Goal: Transaction & Acquisition: Purchase product/service

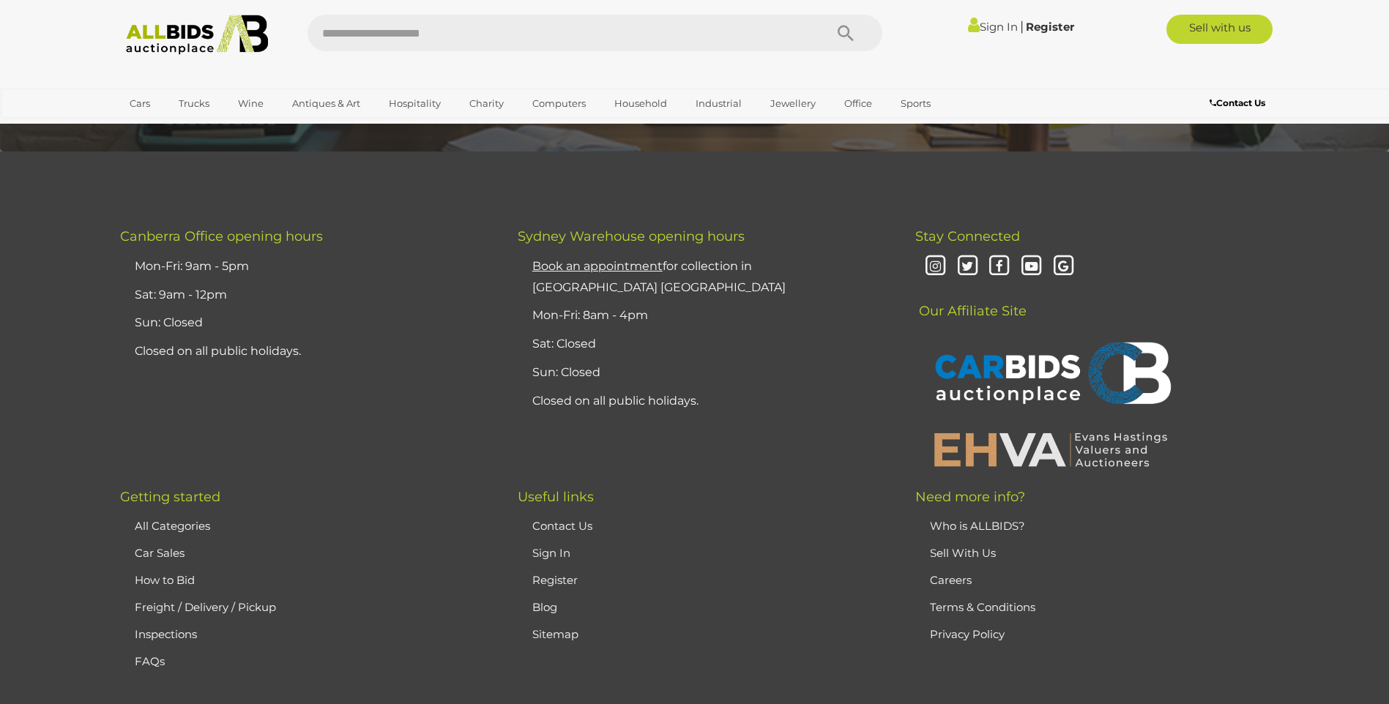
scroll to position [3808, 0]
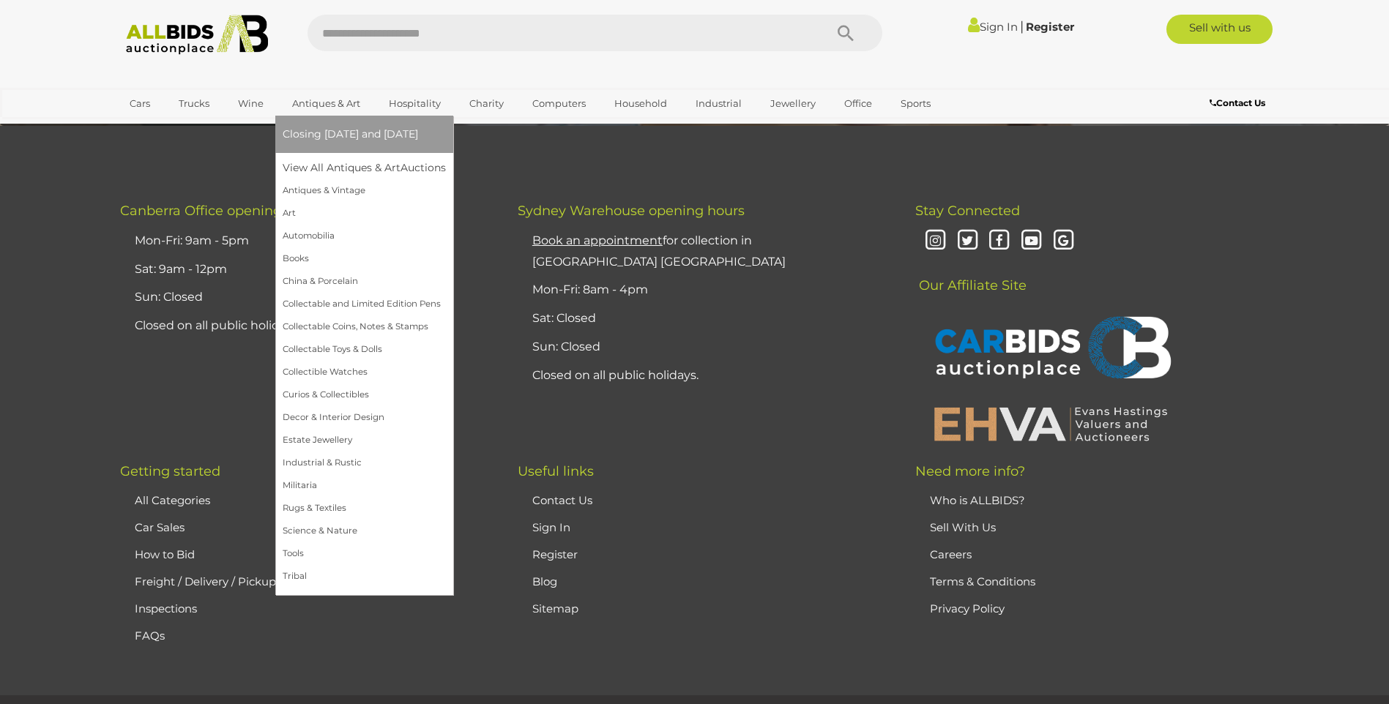
click at [330, 100] on link "Antiques & Art" at bounding box center [326, 104] width 87 height 24
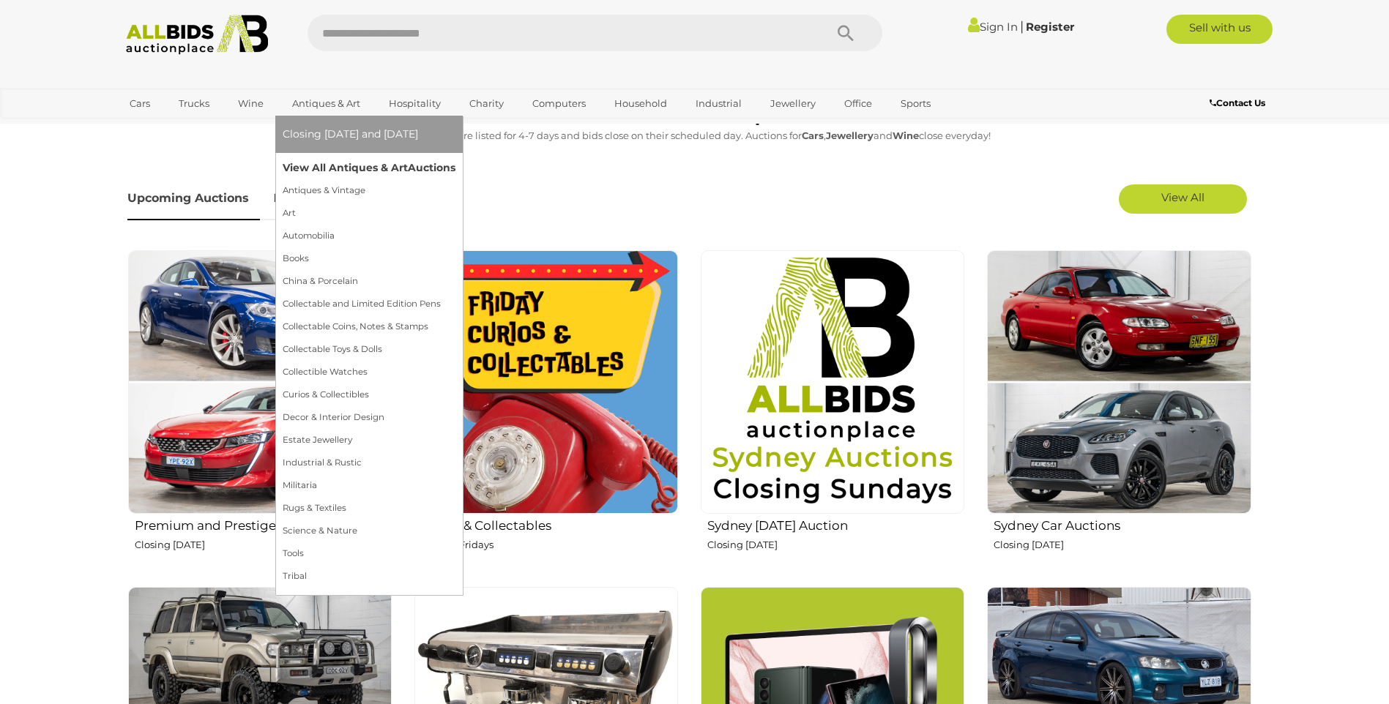
scroll to position [439, 0]
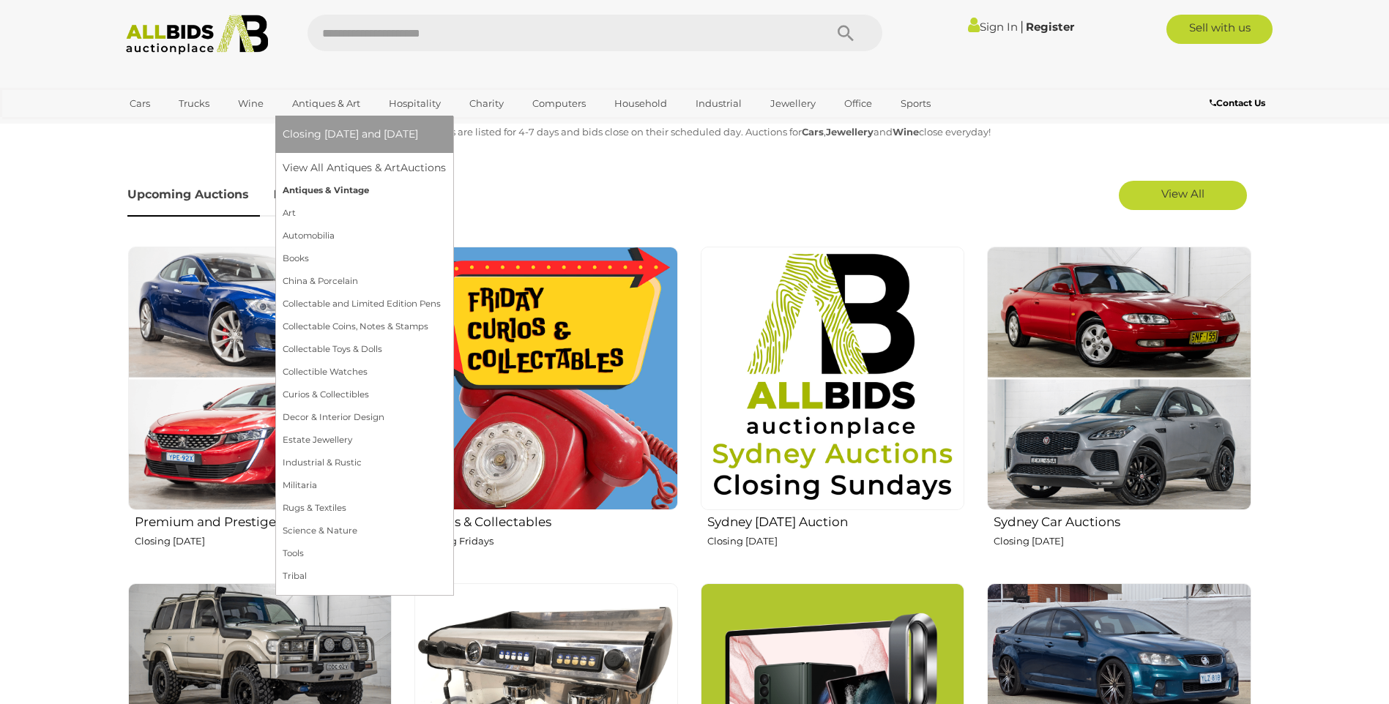
click at [311, 190] on link "Antiques & Vintage" at bounding box center [364, 190] width 163 height 23
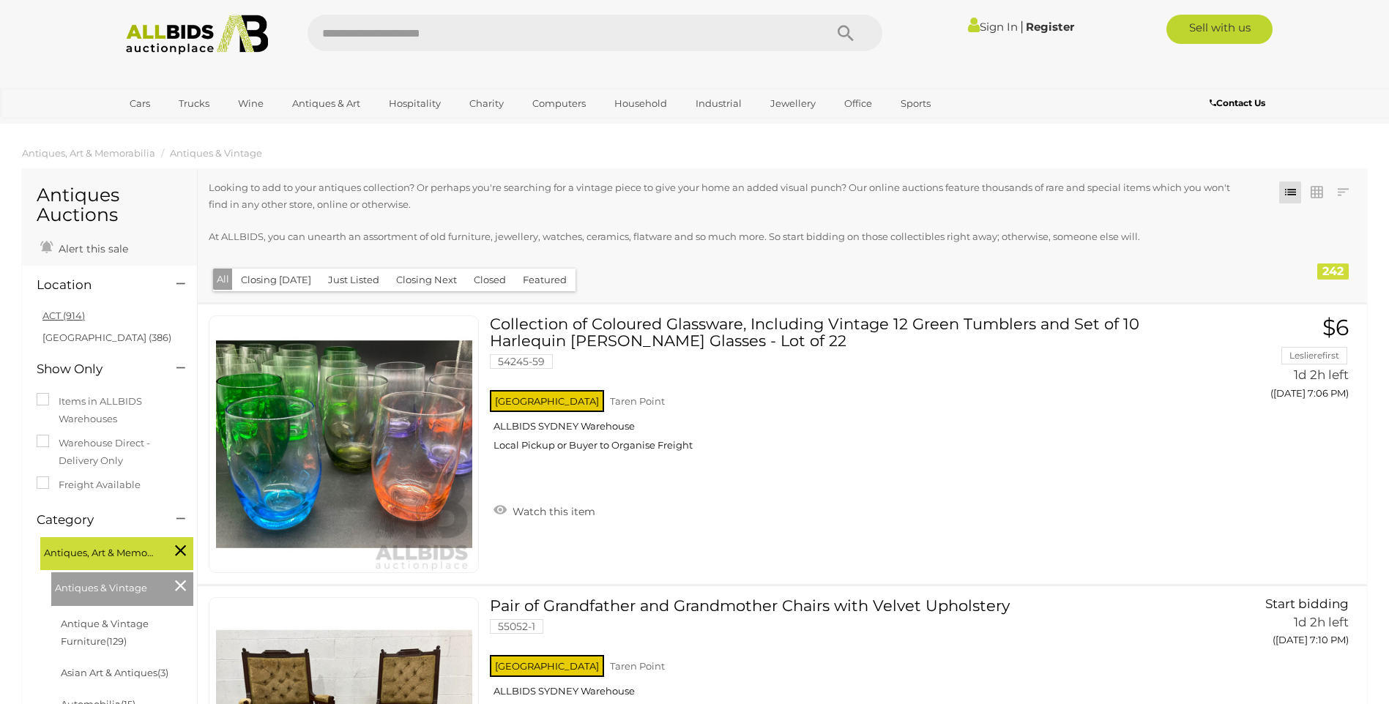
click at [69, 316] on link "ACT (914)" at bounding box center [63, 316] width 42 height 12
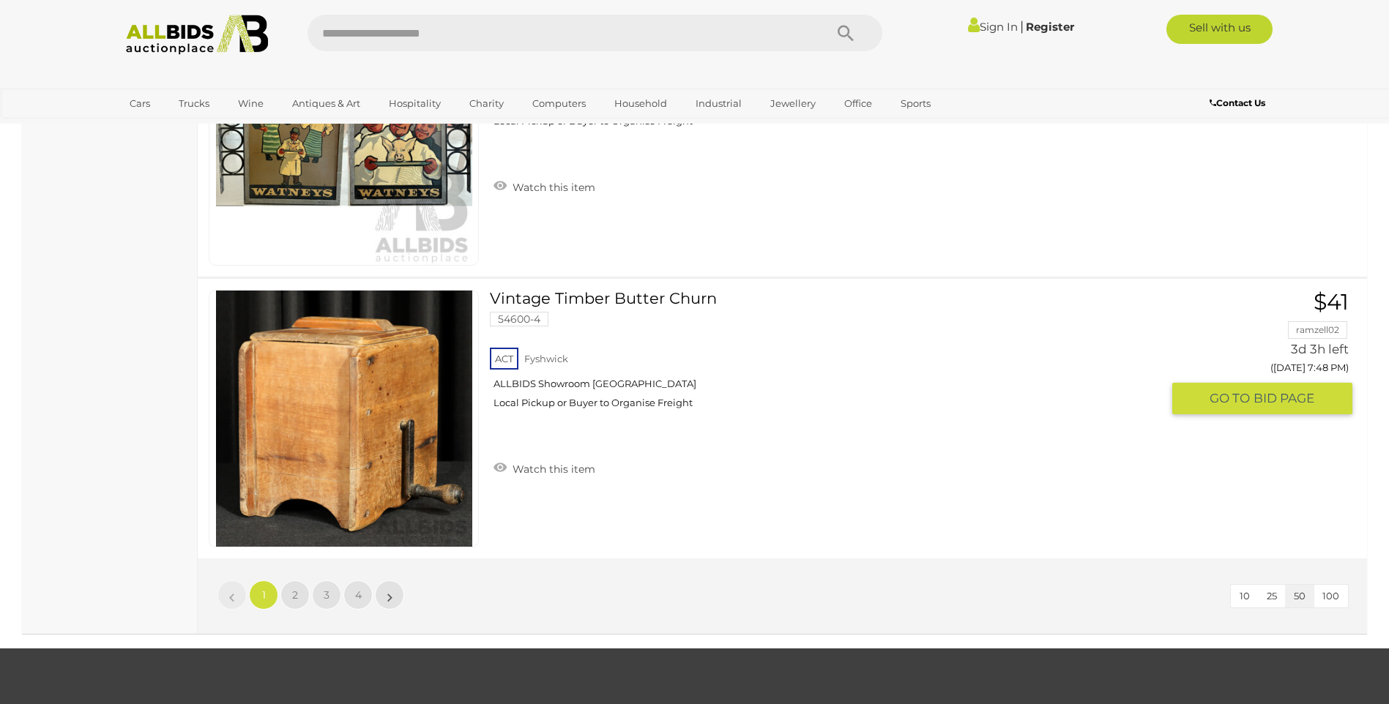
scroll to position [13914, 0]
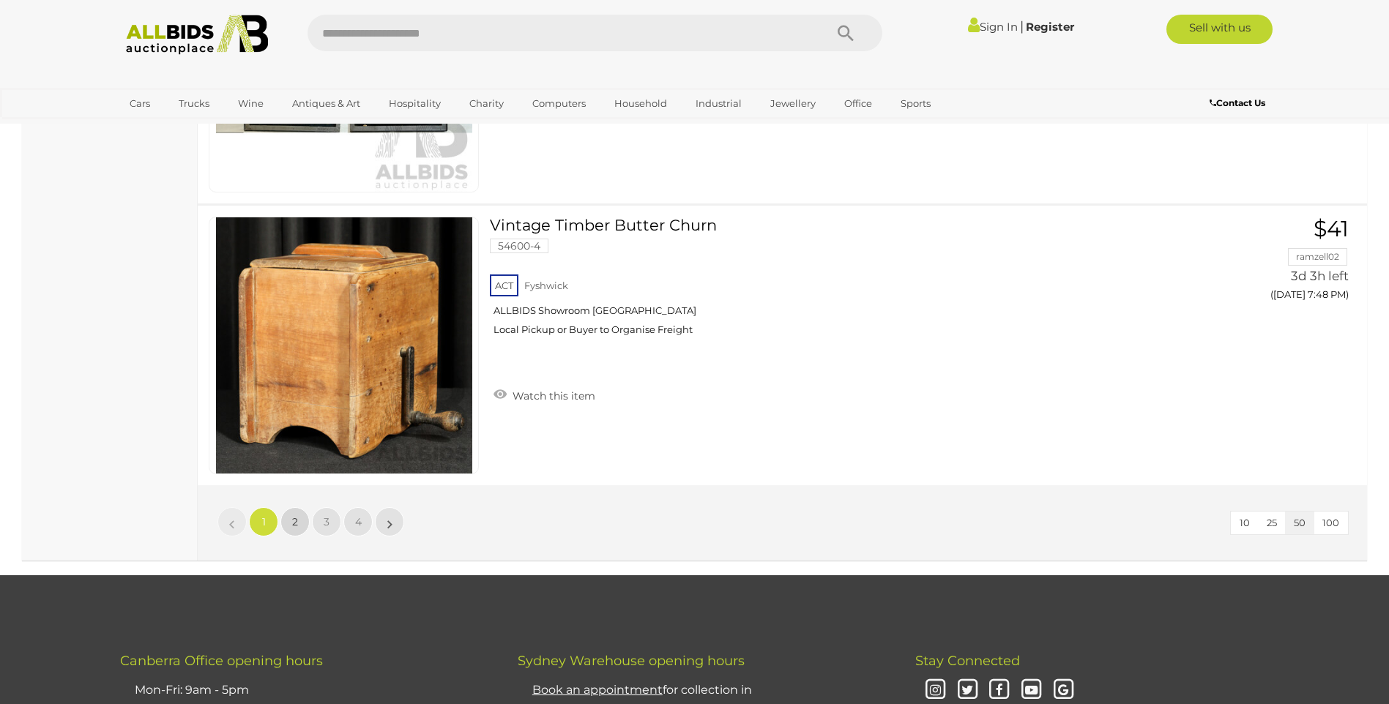
click at [292, 519] on span "2" at bounding box center [295, 522] width 6 height 13
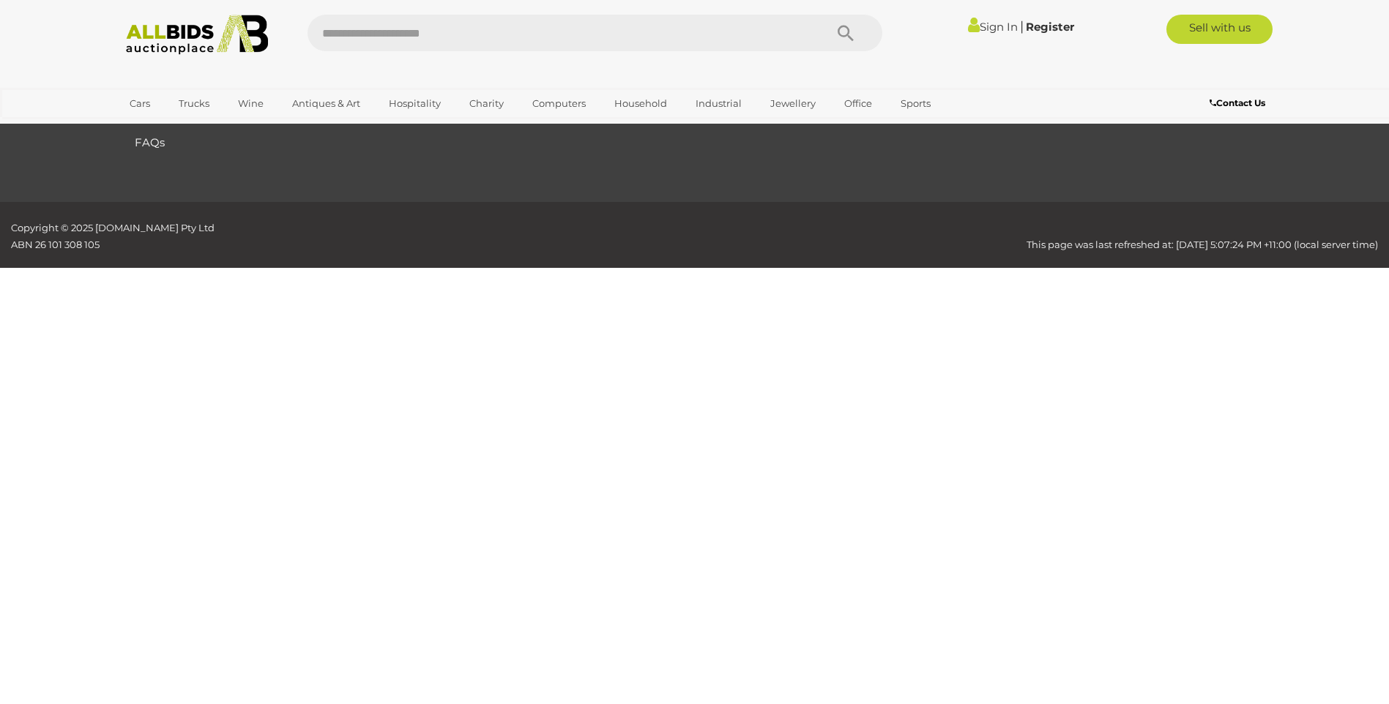
scroll to position [156, 0]
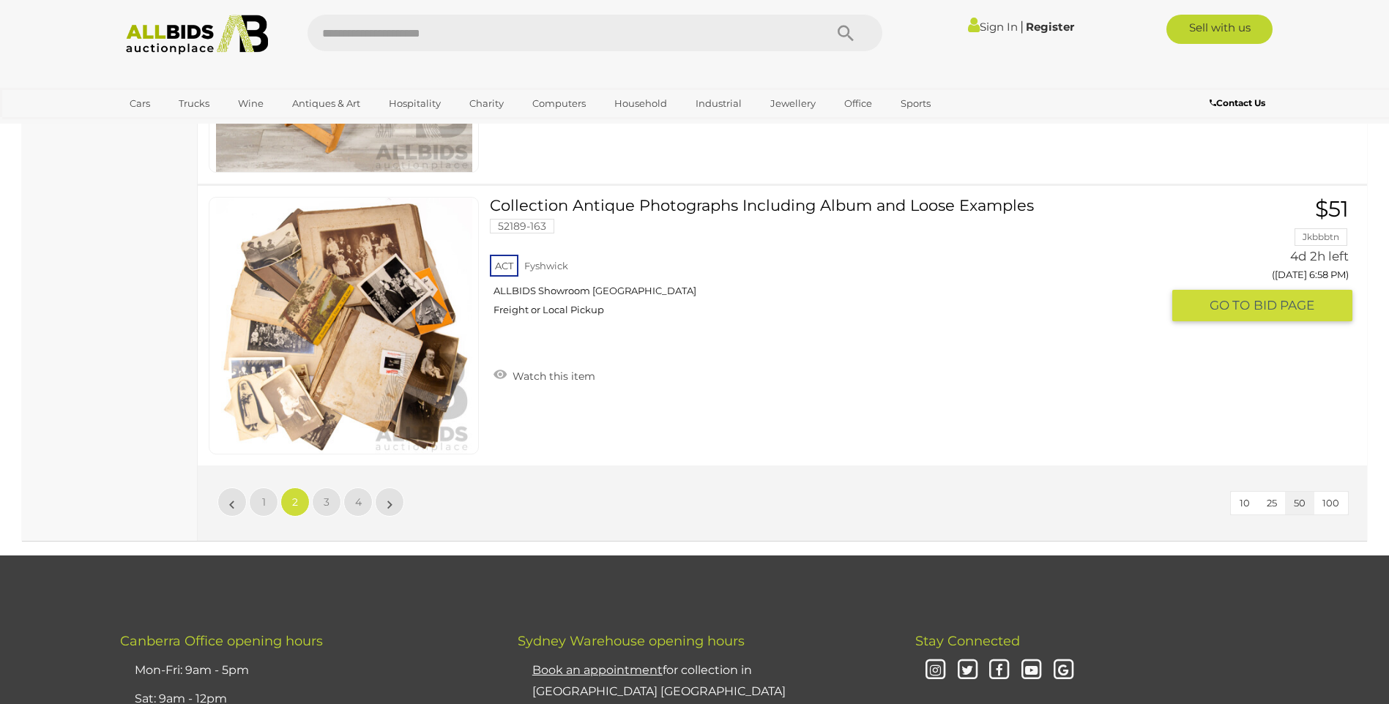
scroll to position [13997, 0]
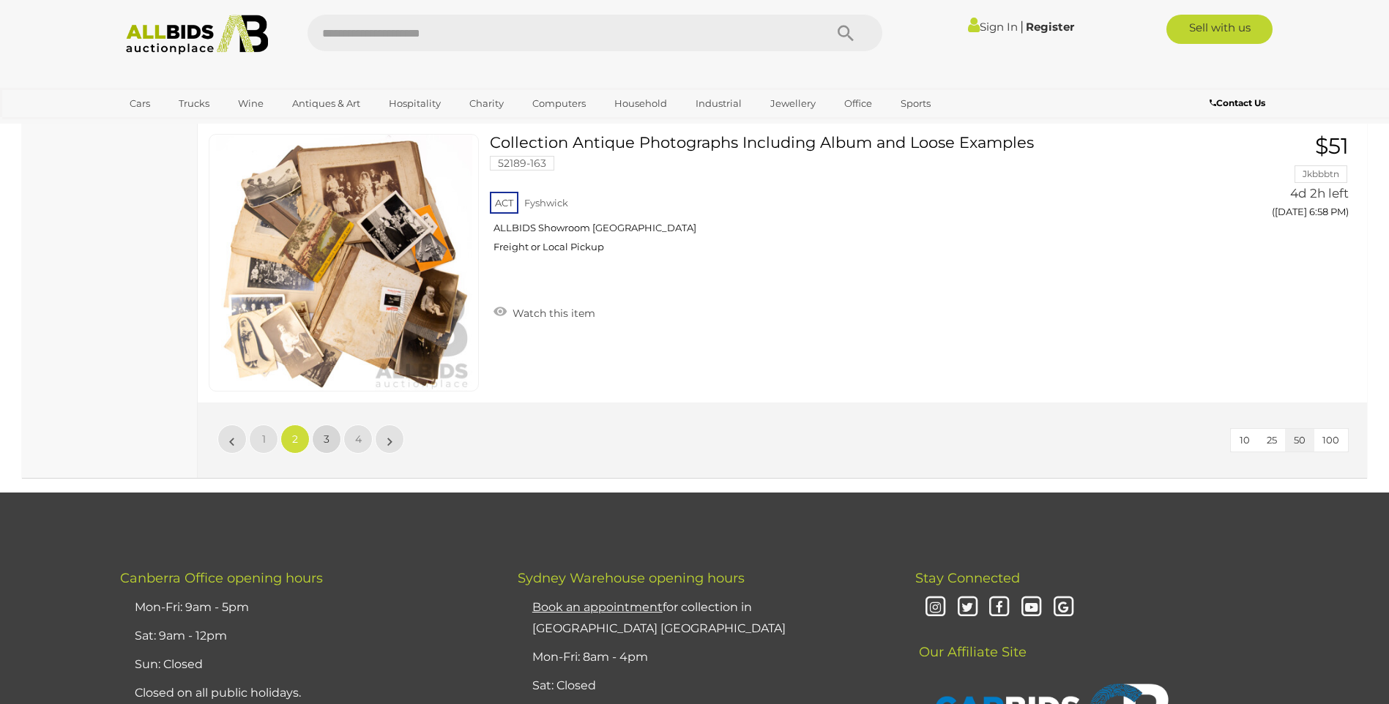
click at [329, 433] on span "3" at bounding box center [327, 439] width 6 height 13
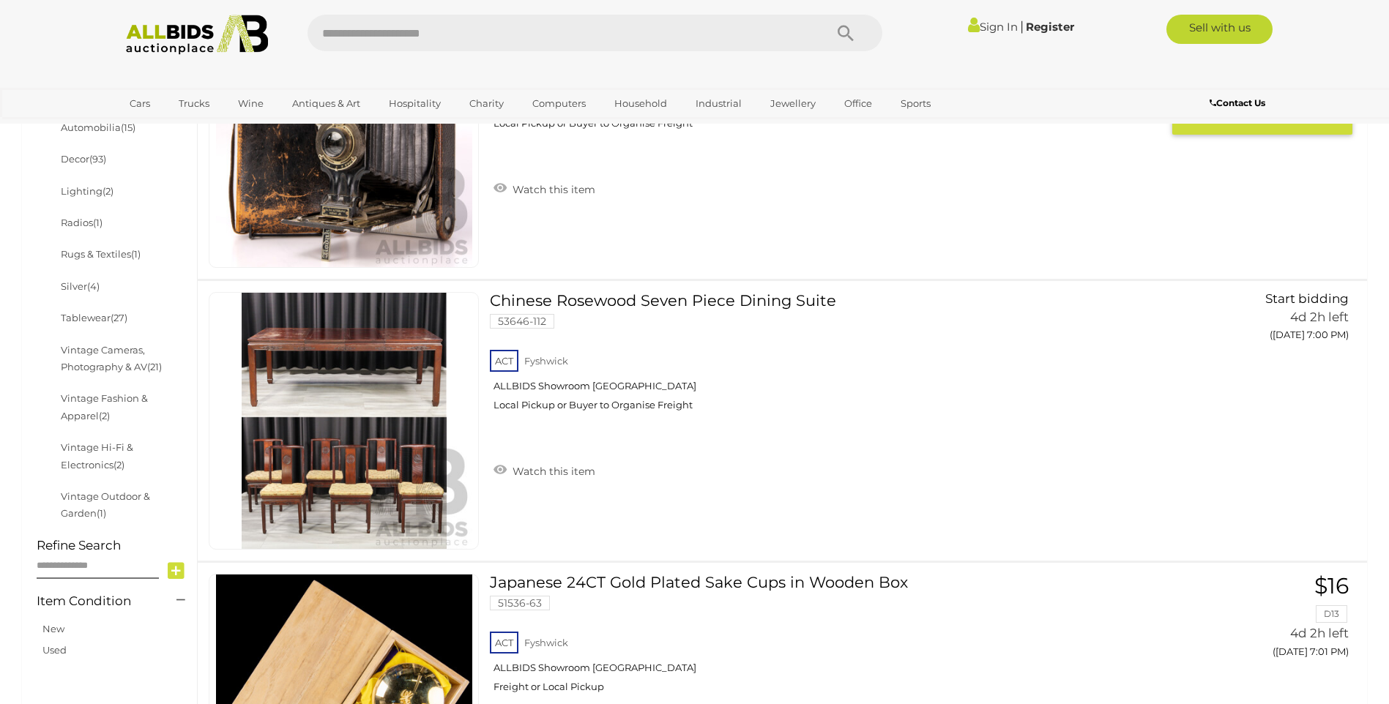
scroll to position [595, 0]
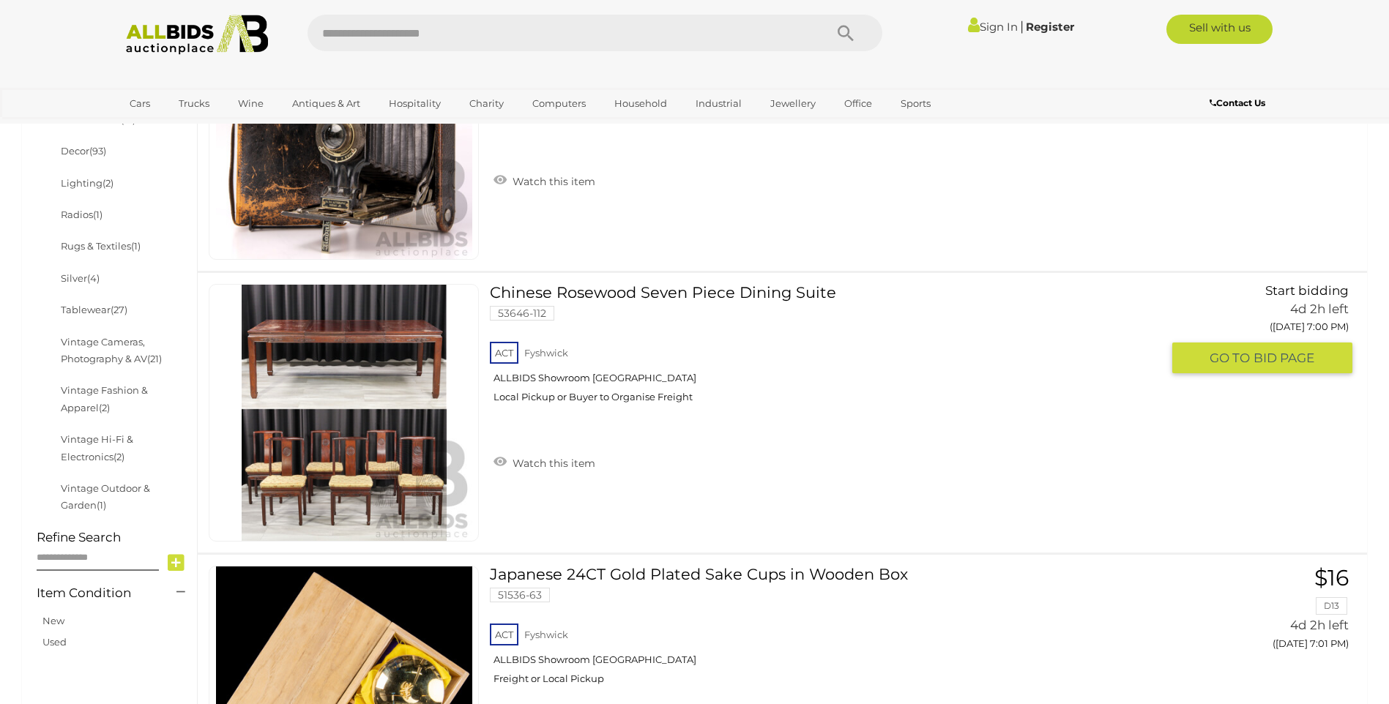
click at [378, 348] on link at bounding box center [344, 413] width 270 height 258
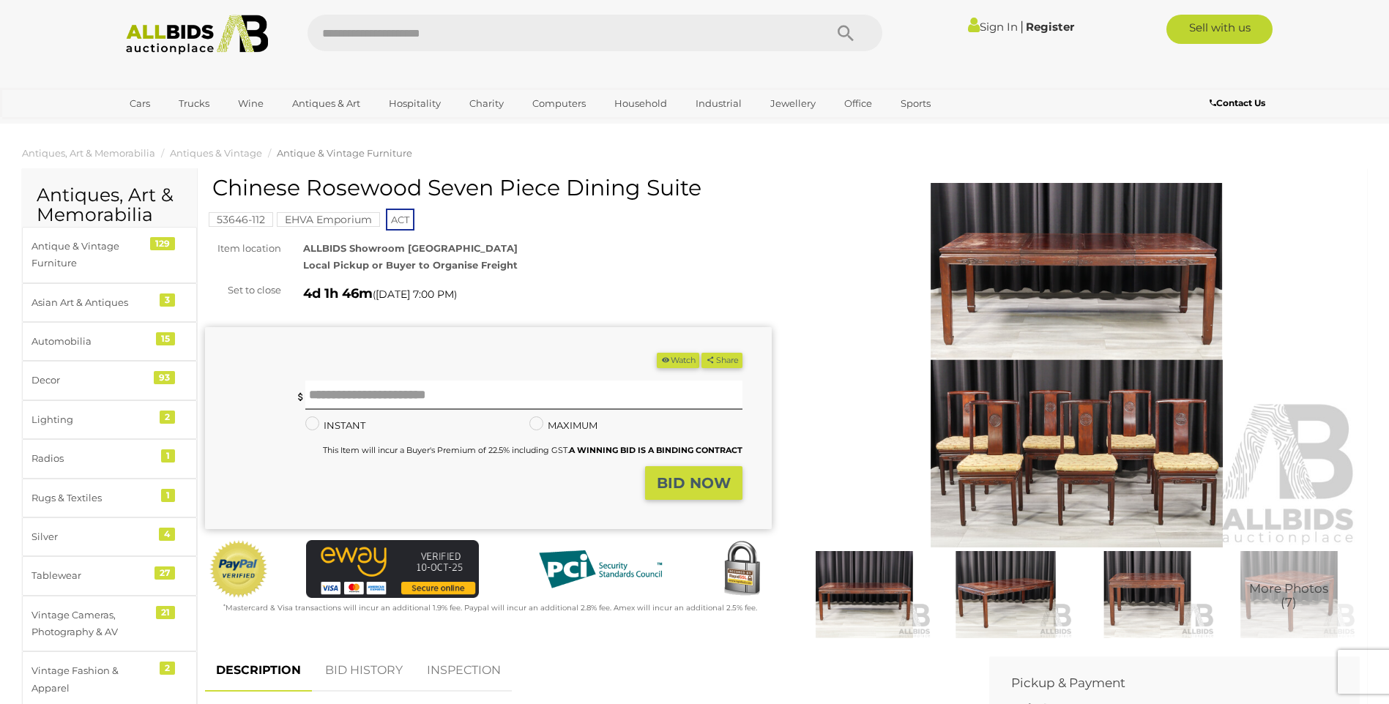
click at [847, 582] on img at bounding box center [864, 594] width 134 height 86
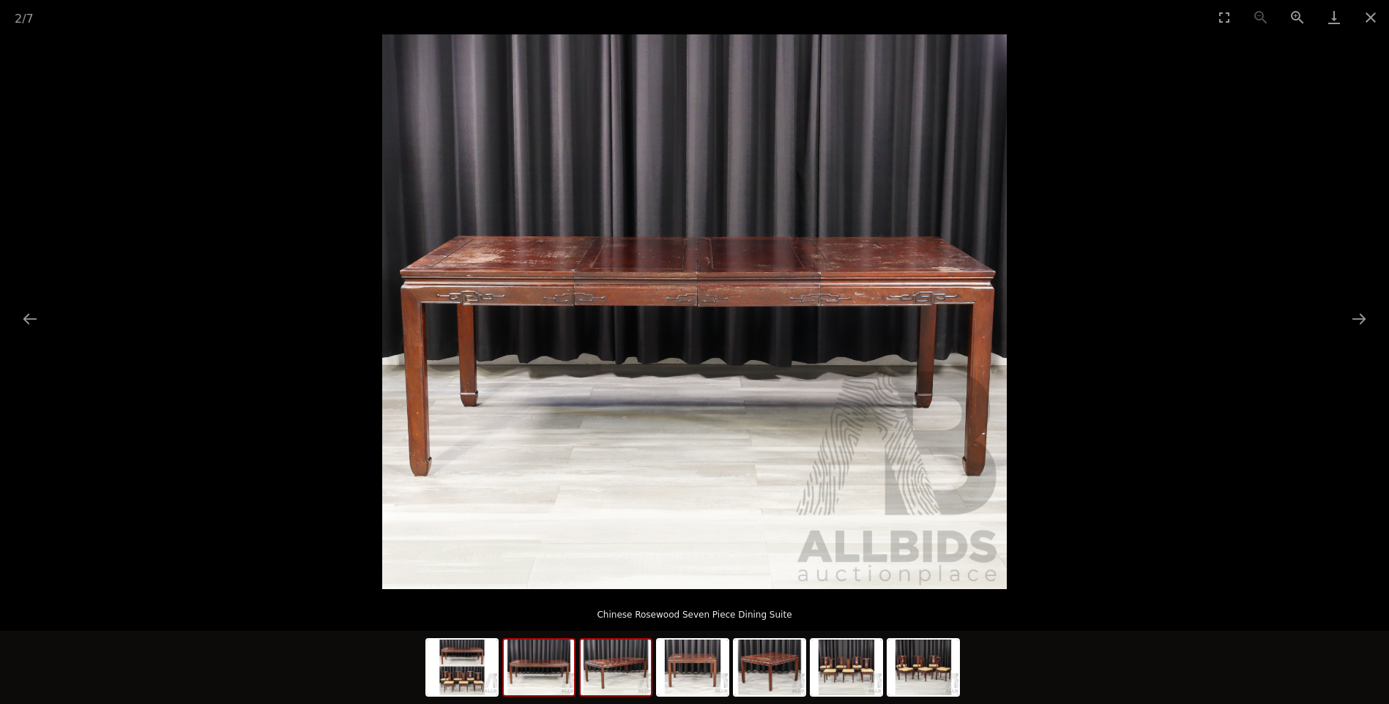
click at [626, 671] on img at bounding box center [616, 668] width 70 height 56
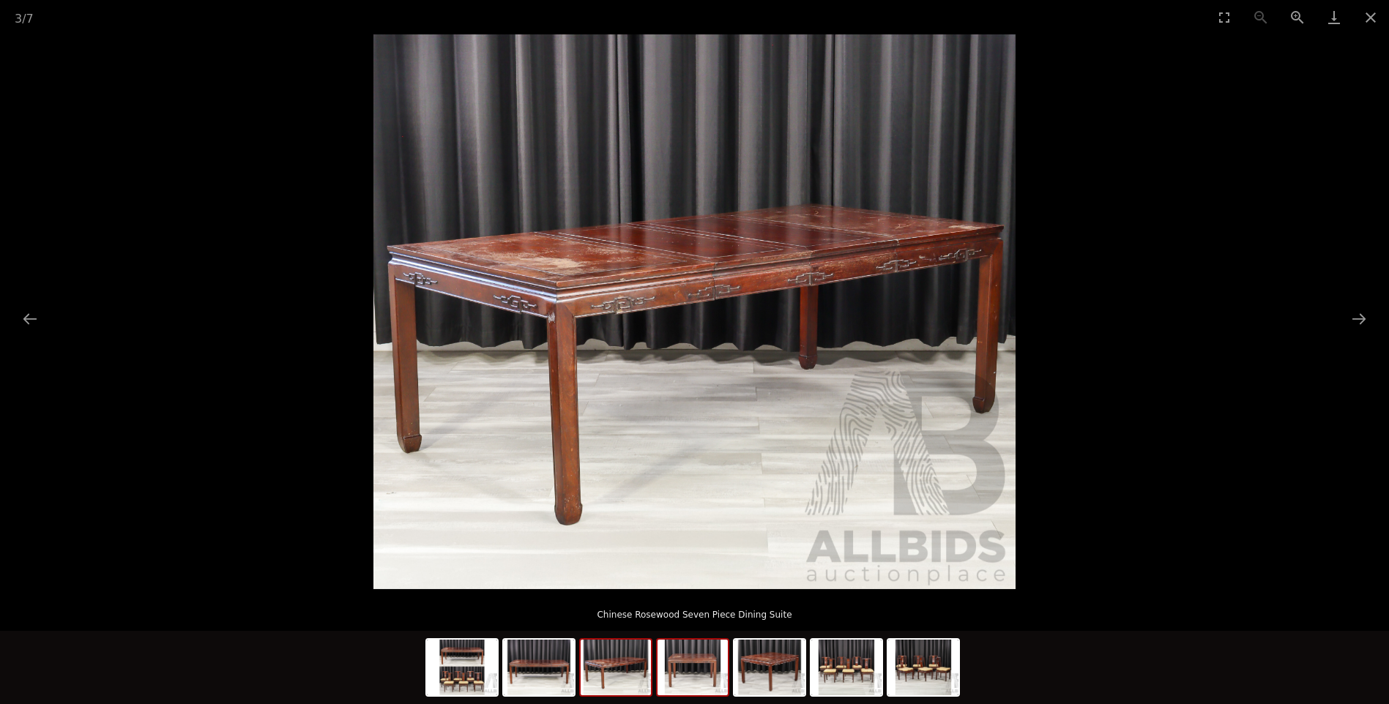
click at [707, 658] on img at bounding box center [693, 668] width 70 height 56
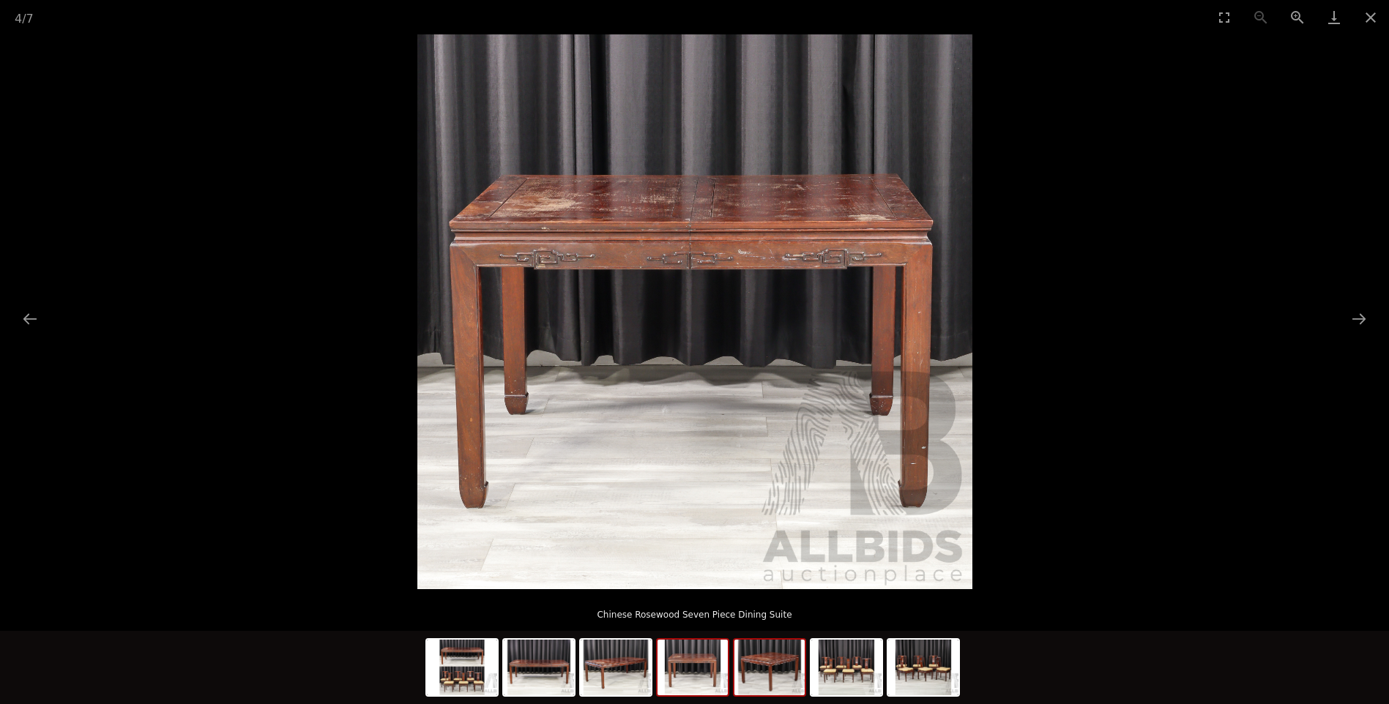
click at [777, 661] on img at bounding box center [770, 668] width 70 height 56
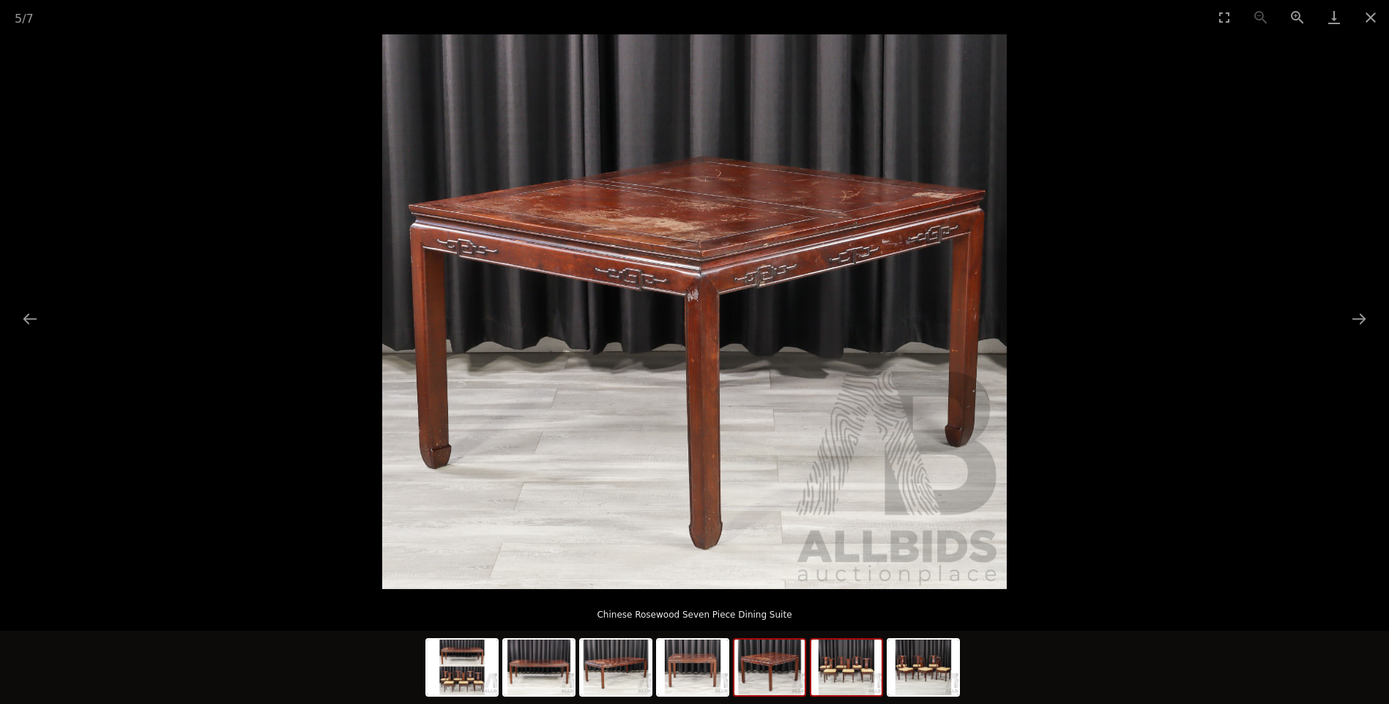
click at [859, 672] on img at bounding box center [846, 668] width 70 height 56
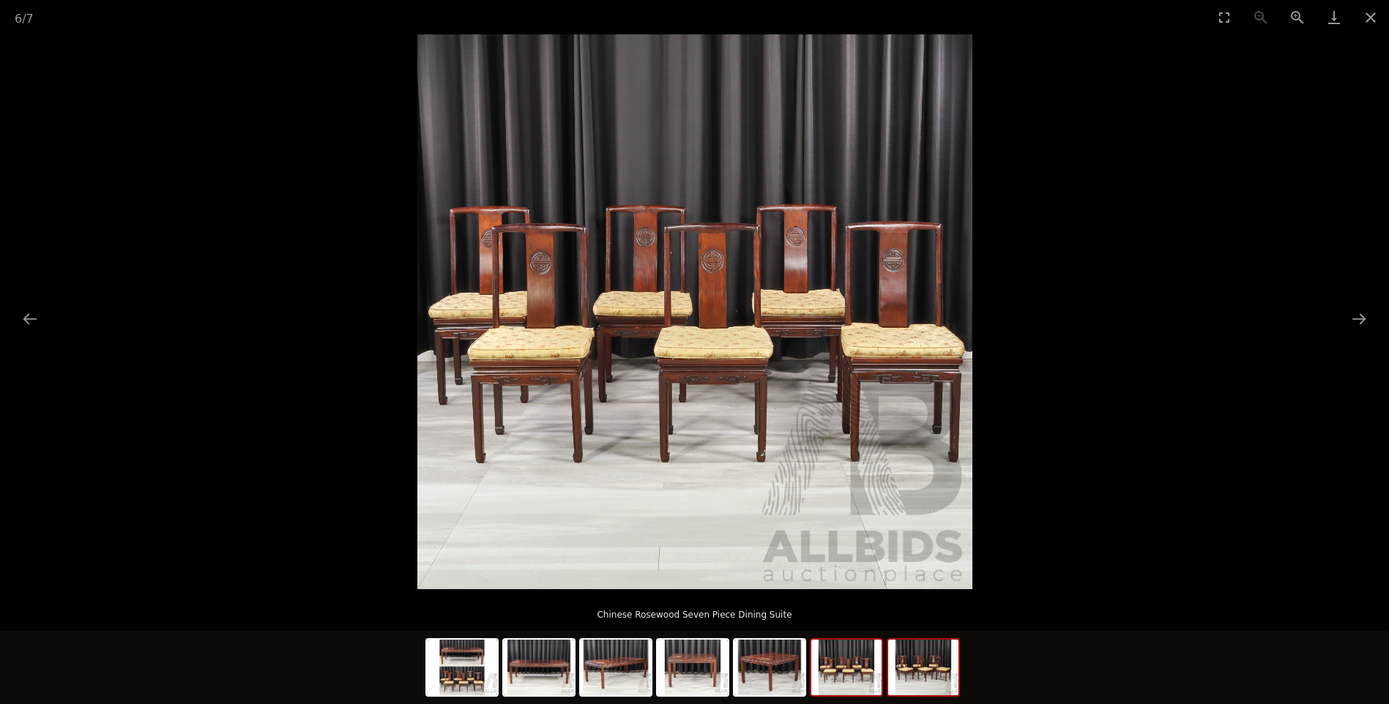
click at [929, 680] on img at bounding box center [923, 668] width 70 height 56
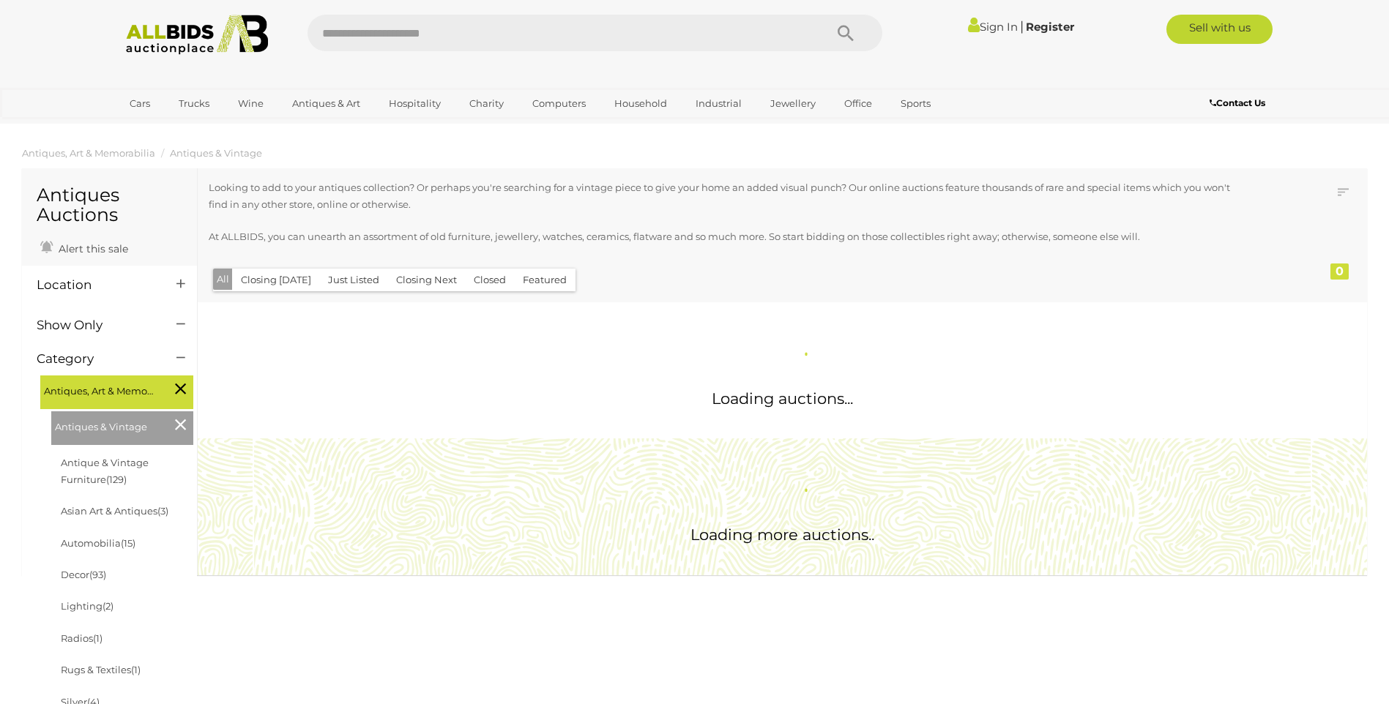
scroll to position [424, 0]
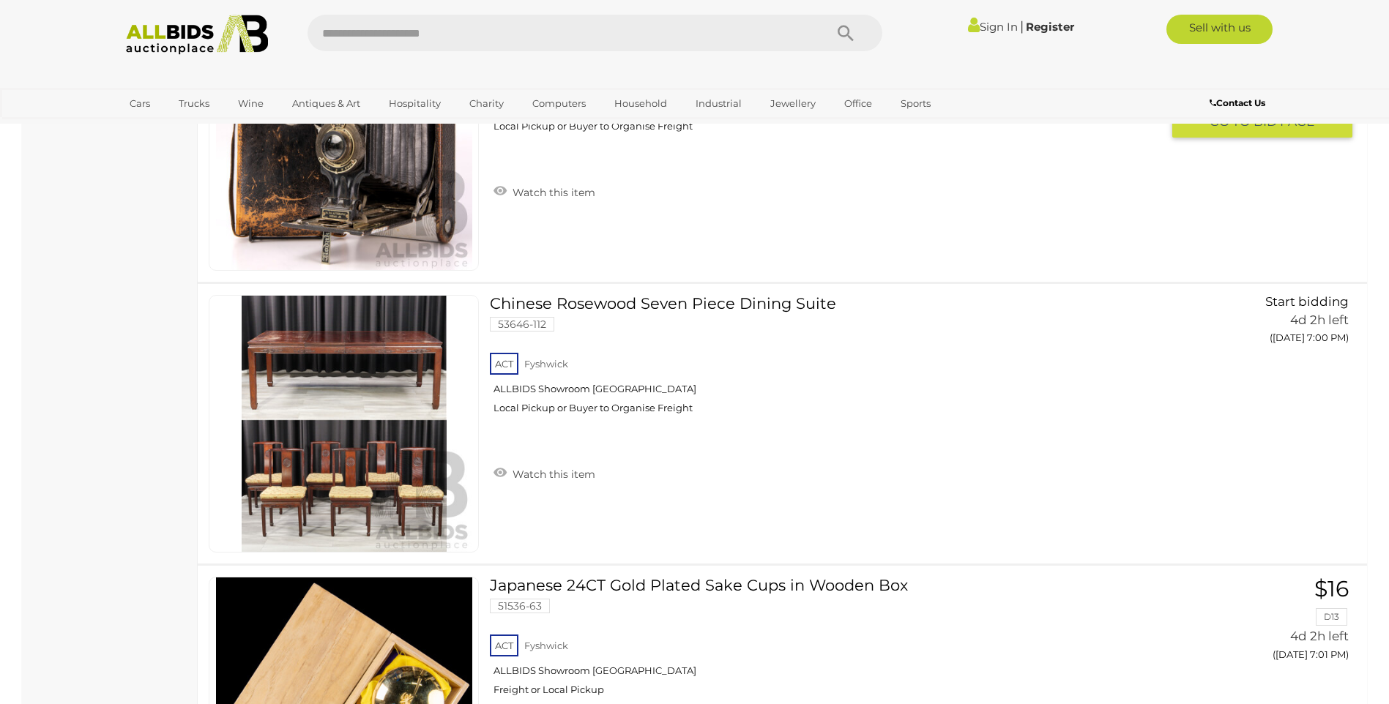
scroll to position [8466, 0]
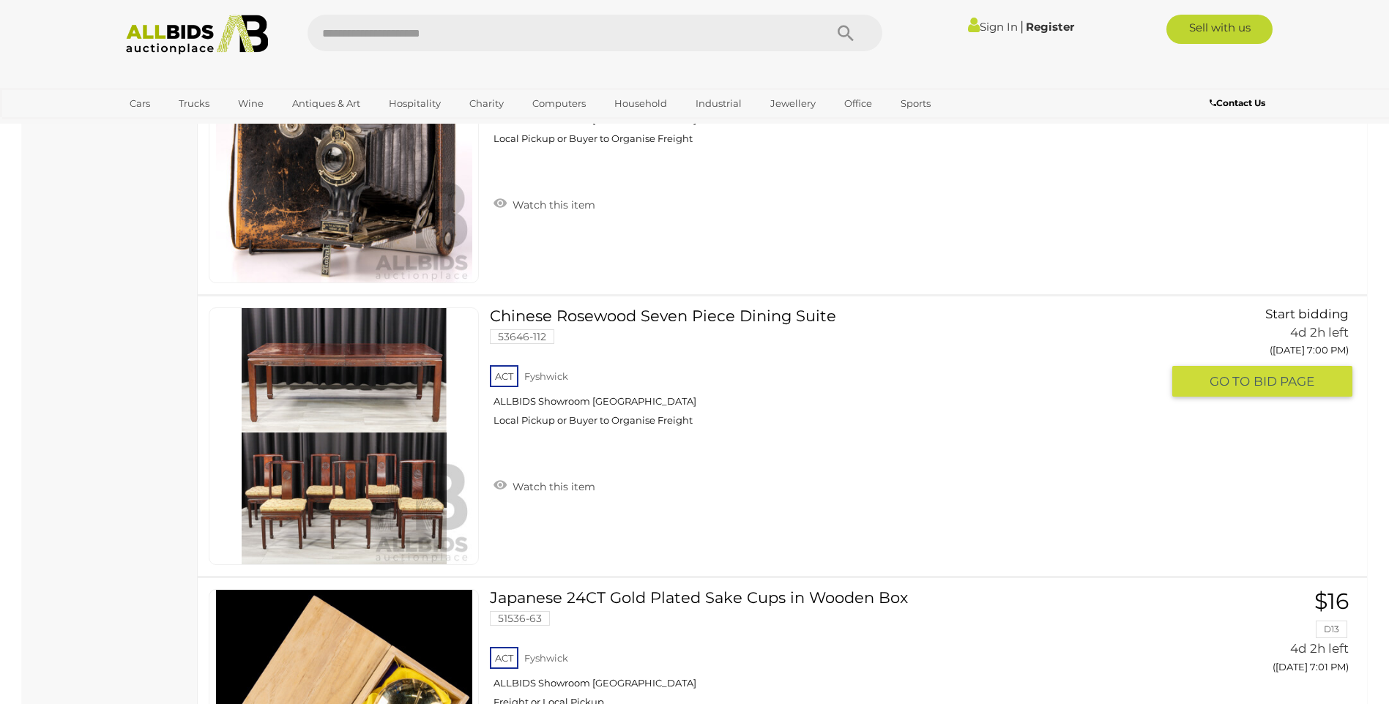
click at [653, 316] on link "Chinese Rosewood Seven Piece Dining Suite 53646-112 ACT Fyshwick ALLBIDS Showro…" at bounding box center [831, 373] width 661 height 130
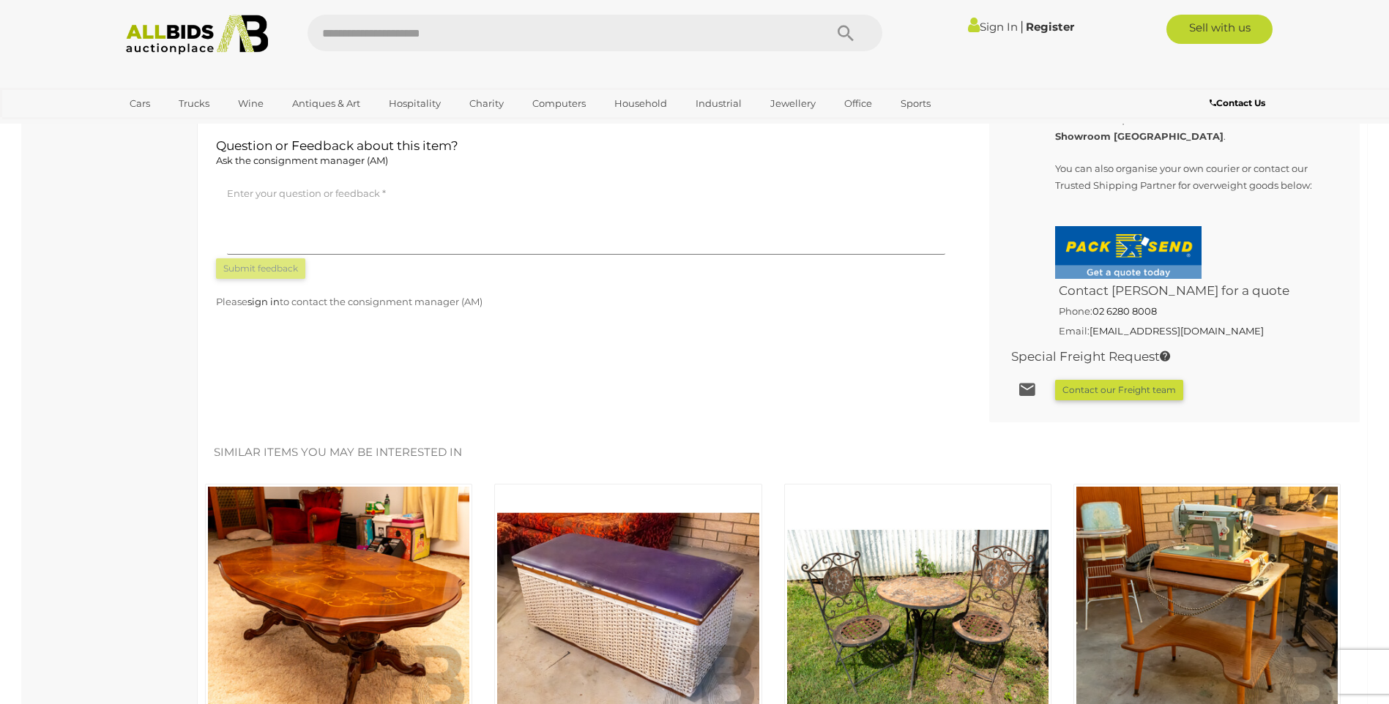
scroll to position [586, 0]
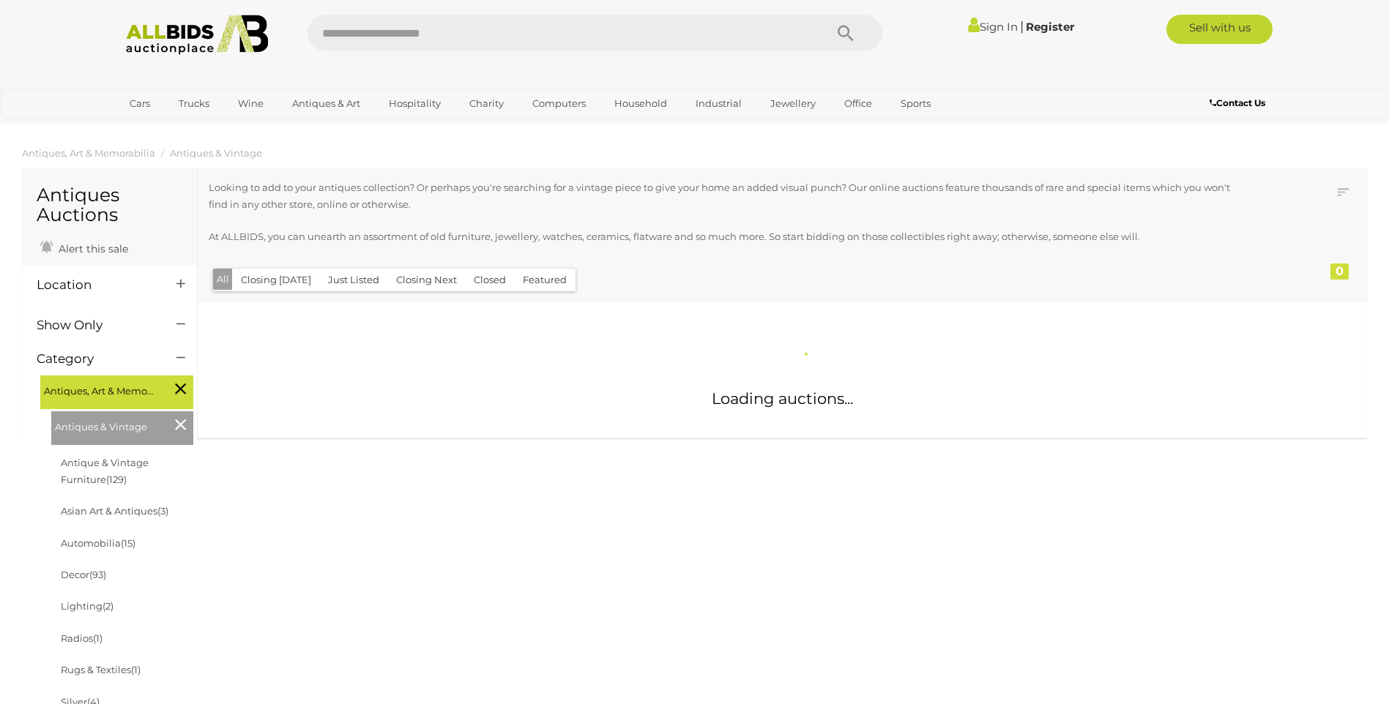
scroll to position [1330, 0]
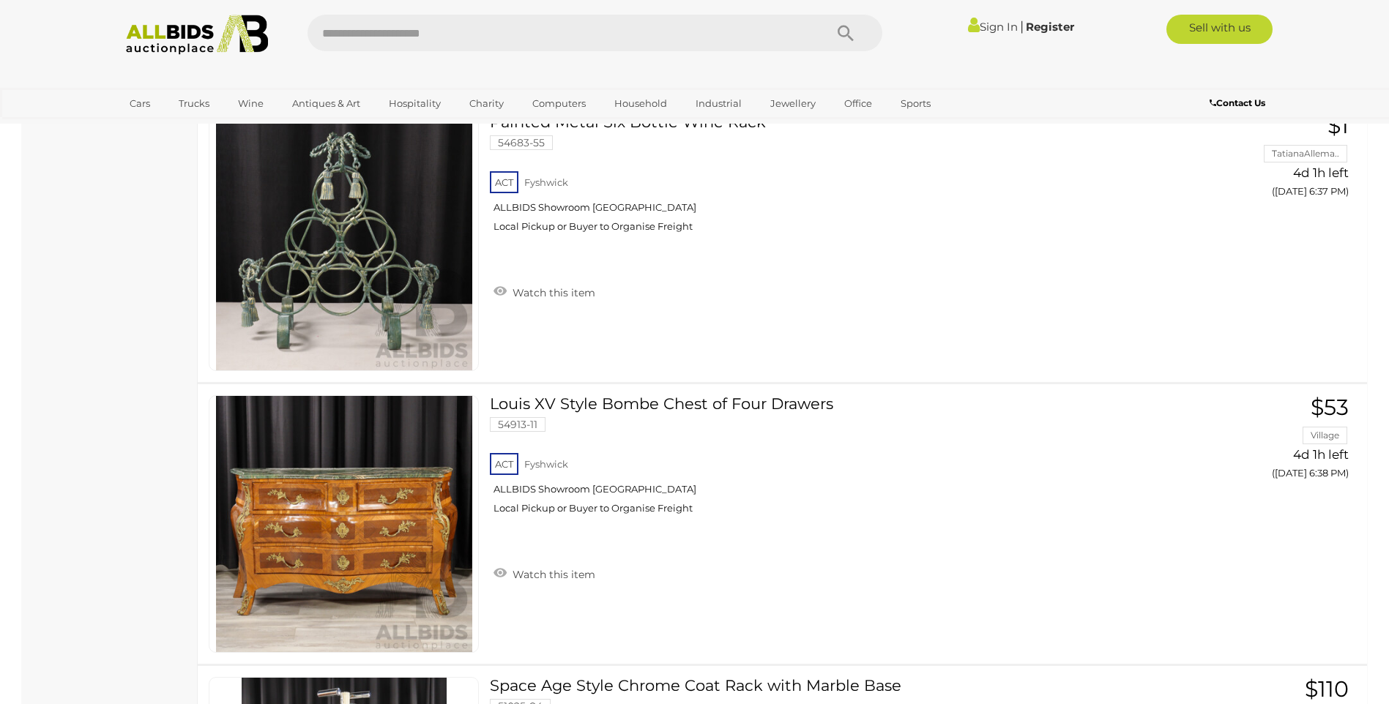
scroll to position [8686, 0]
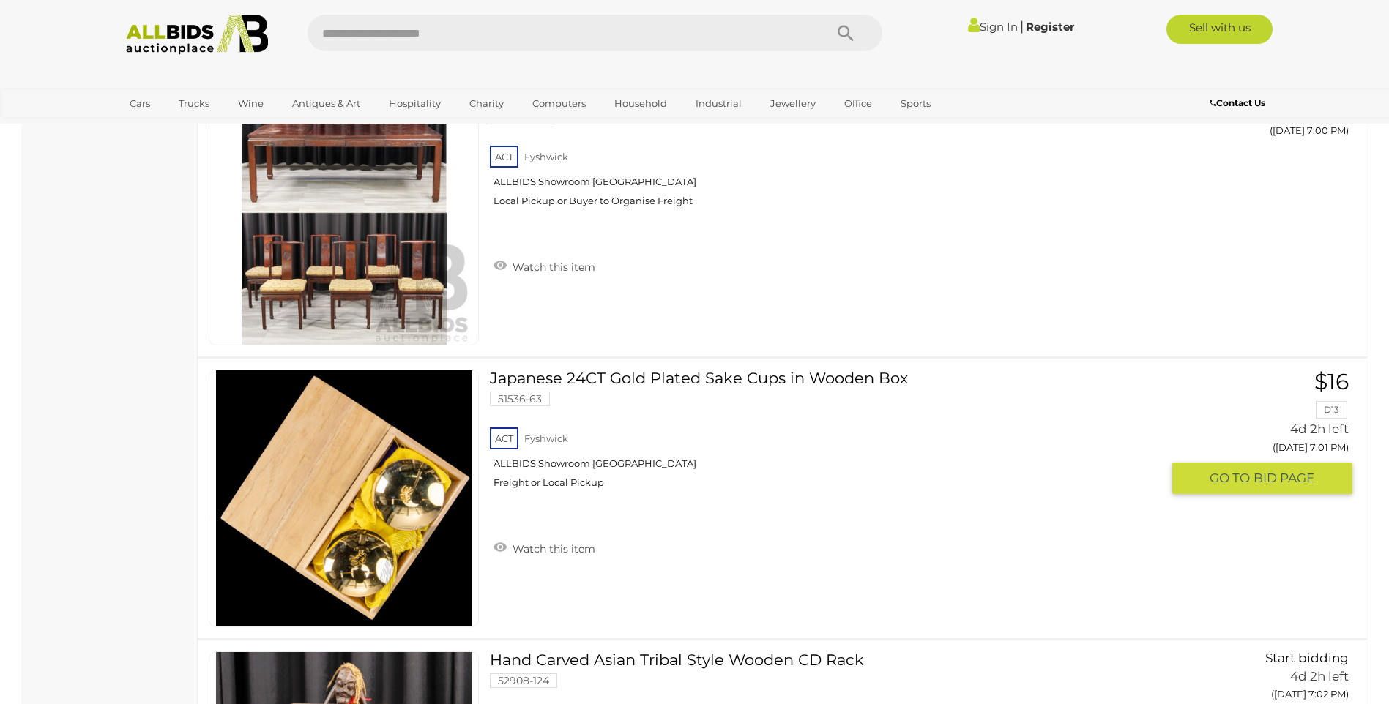
click at [394, 502] on img at bounding box center [344, 499] width 256 height 256
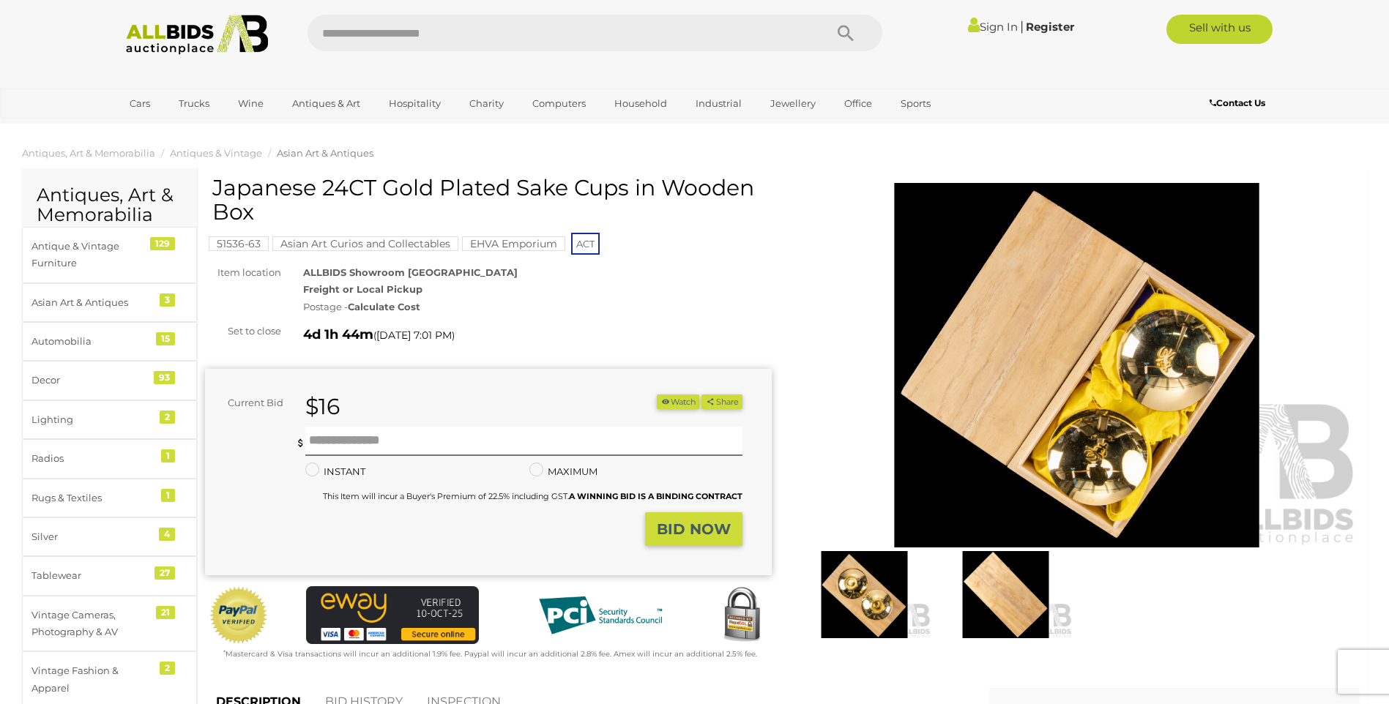
click at [1130, 455] on img at bounding box center [1077, 365] width 567 height 365
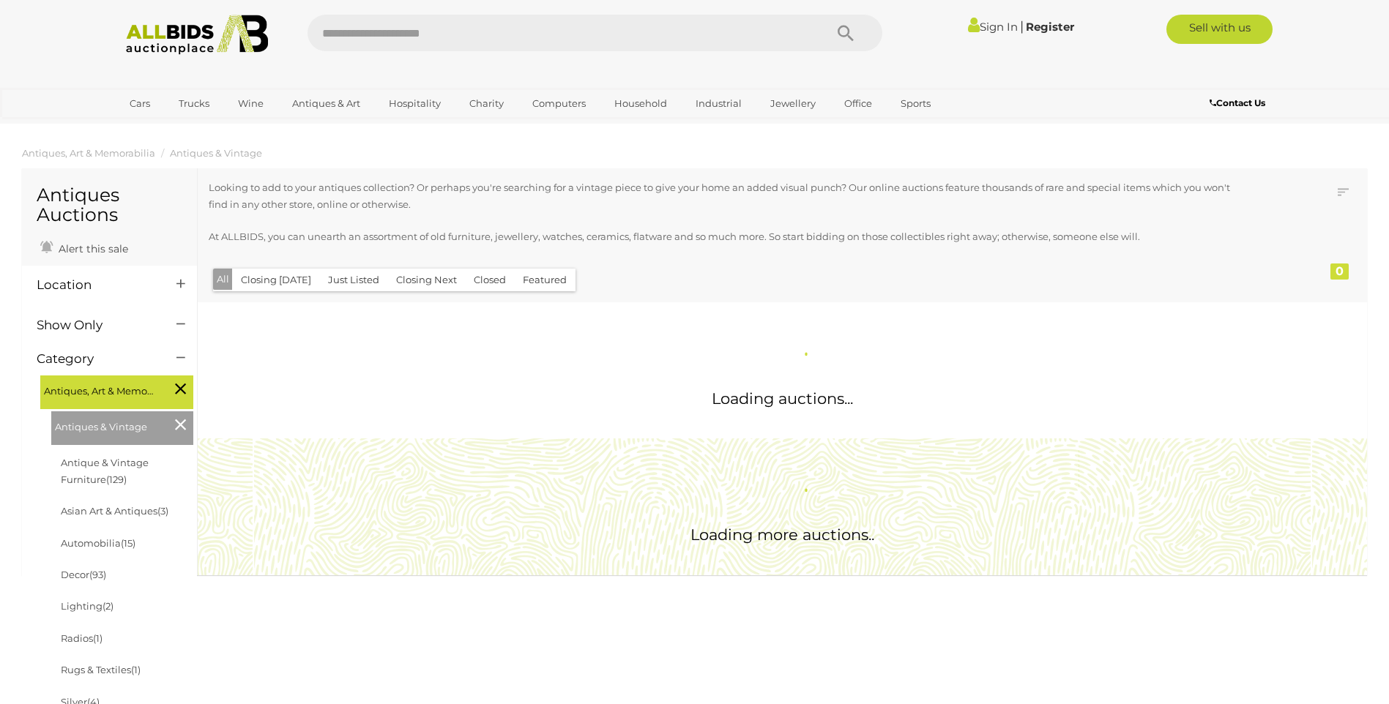
scroll to position [1330, 0]
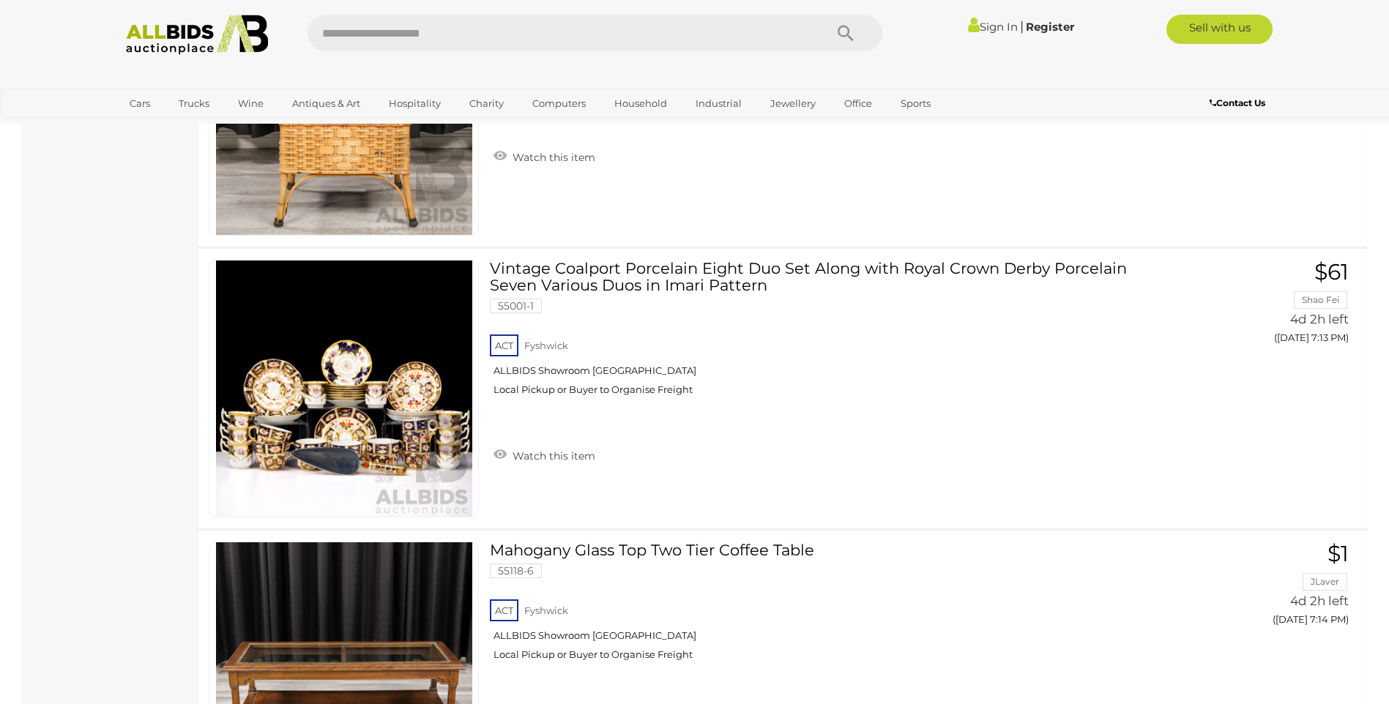
scroll to position [12776, 0]
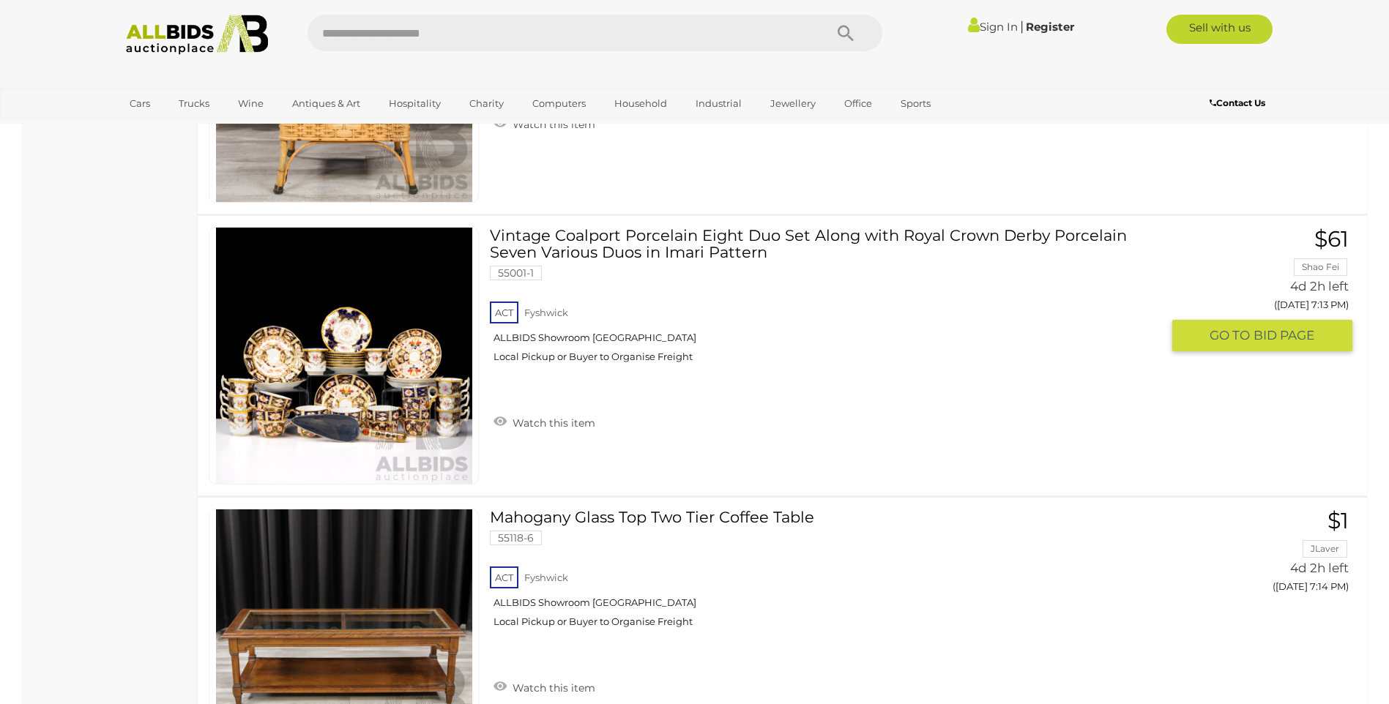
click at [360, 357] on img at bounding box center [344, 356] width 256 height 256
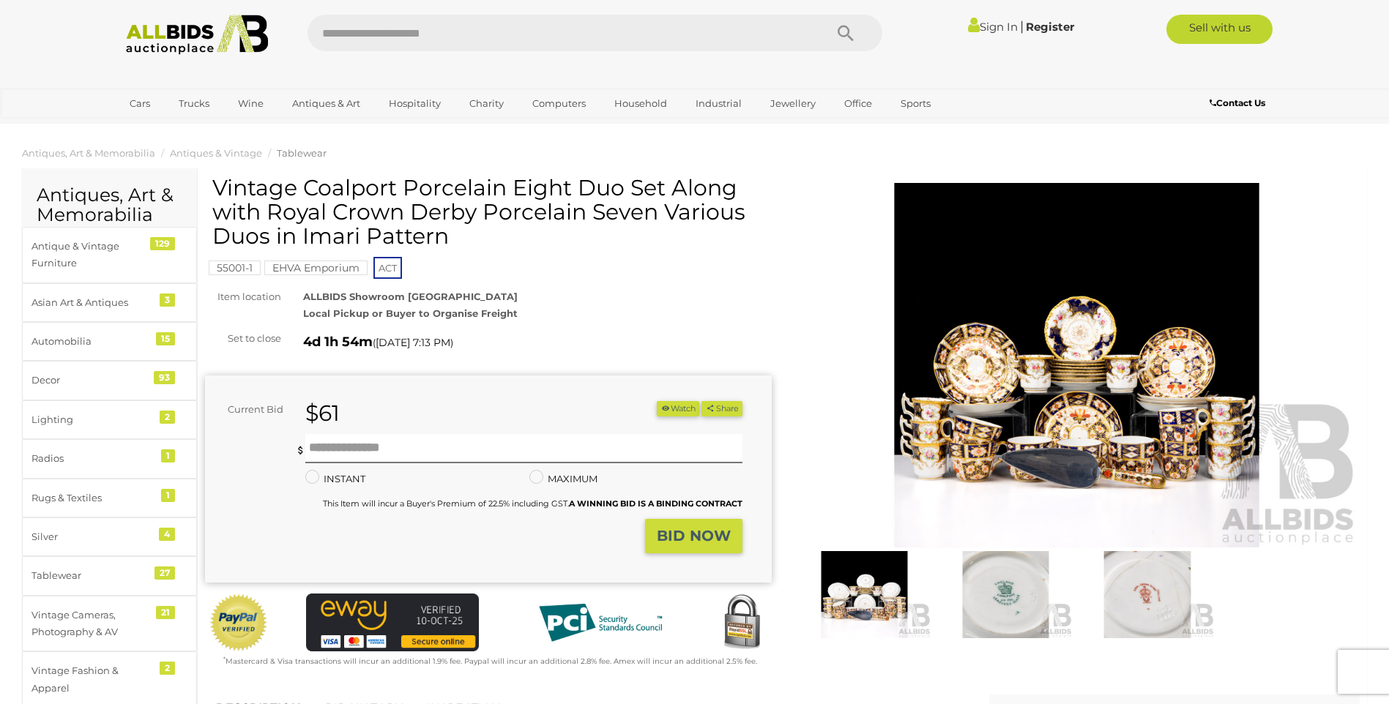
click at [871, 591] on img at bounding box center [864, 594] width 134 height 86
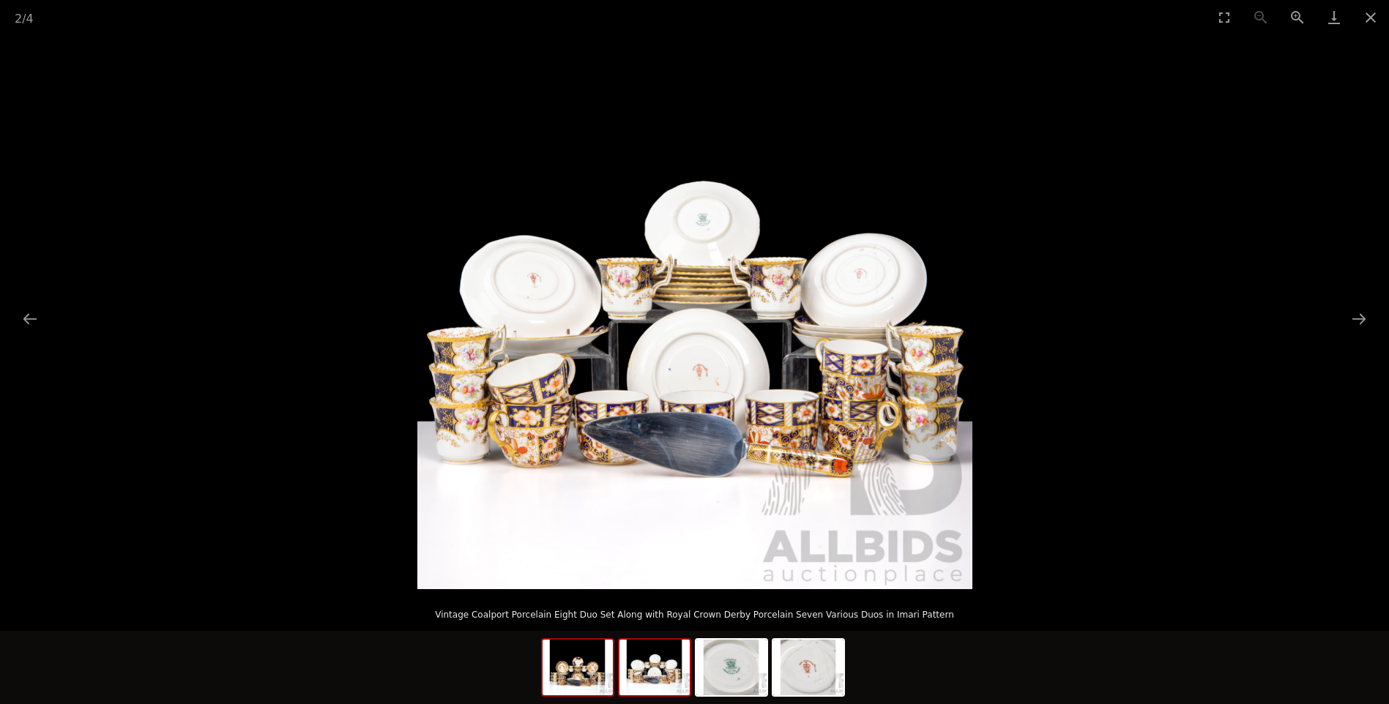
click at [574, 674] on img at bounding box center [578, 668] width 70 height 56
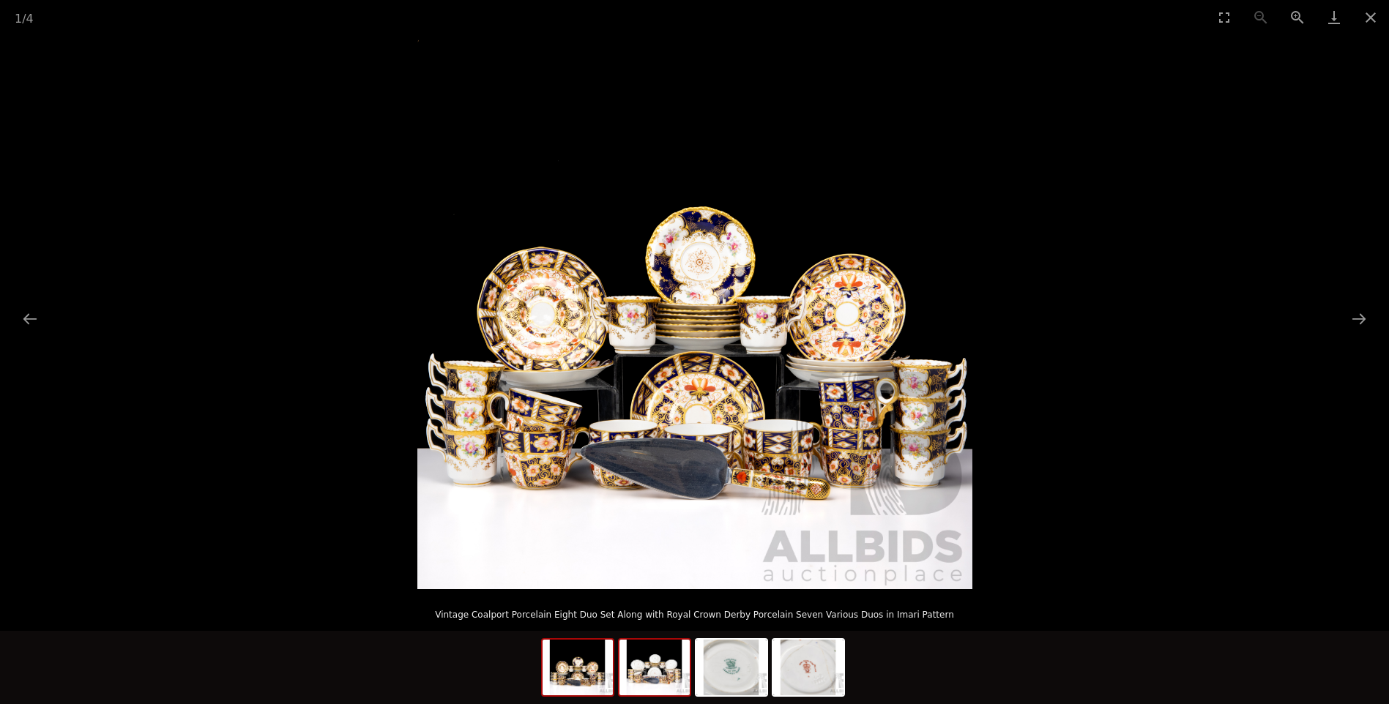
click at [658, 663] on img at bounding box center [655, 668] width 70 height 56
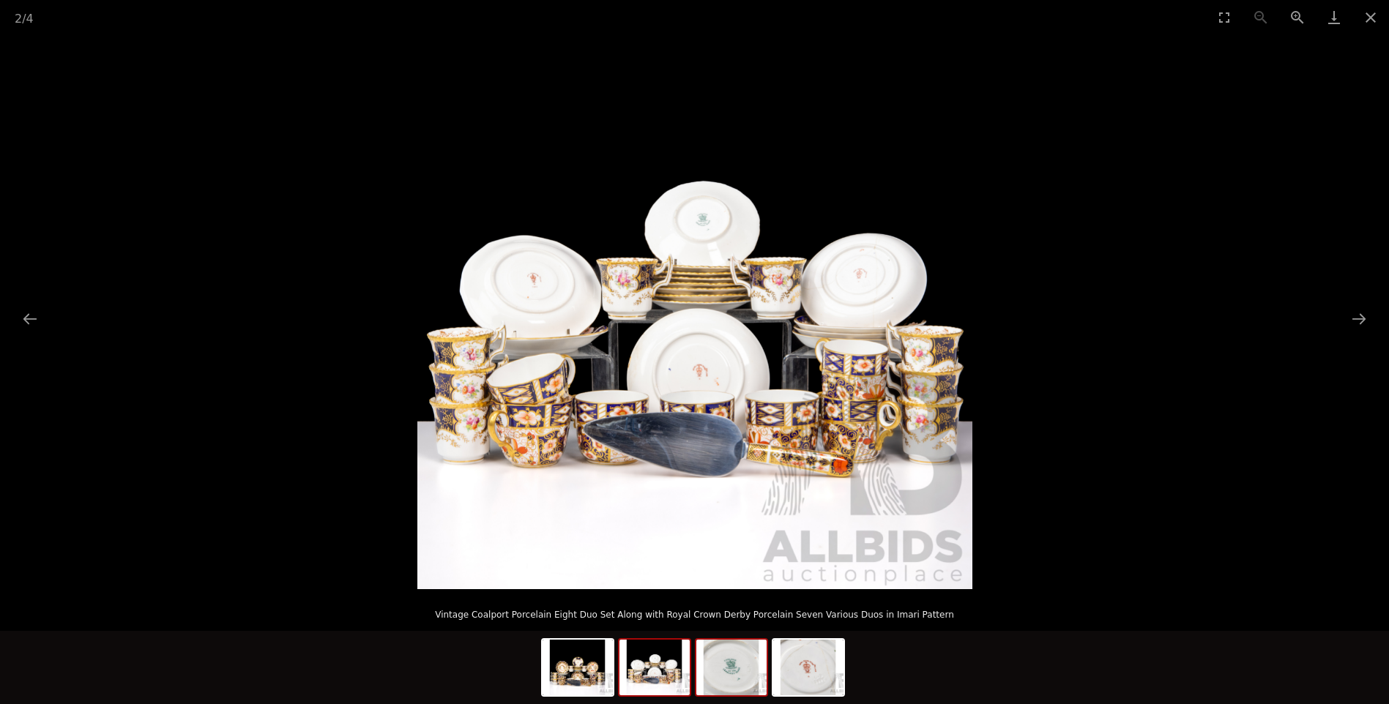
click at [745, 672] on img at bounding box center [731, 668] width 70 height 56
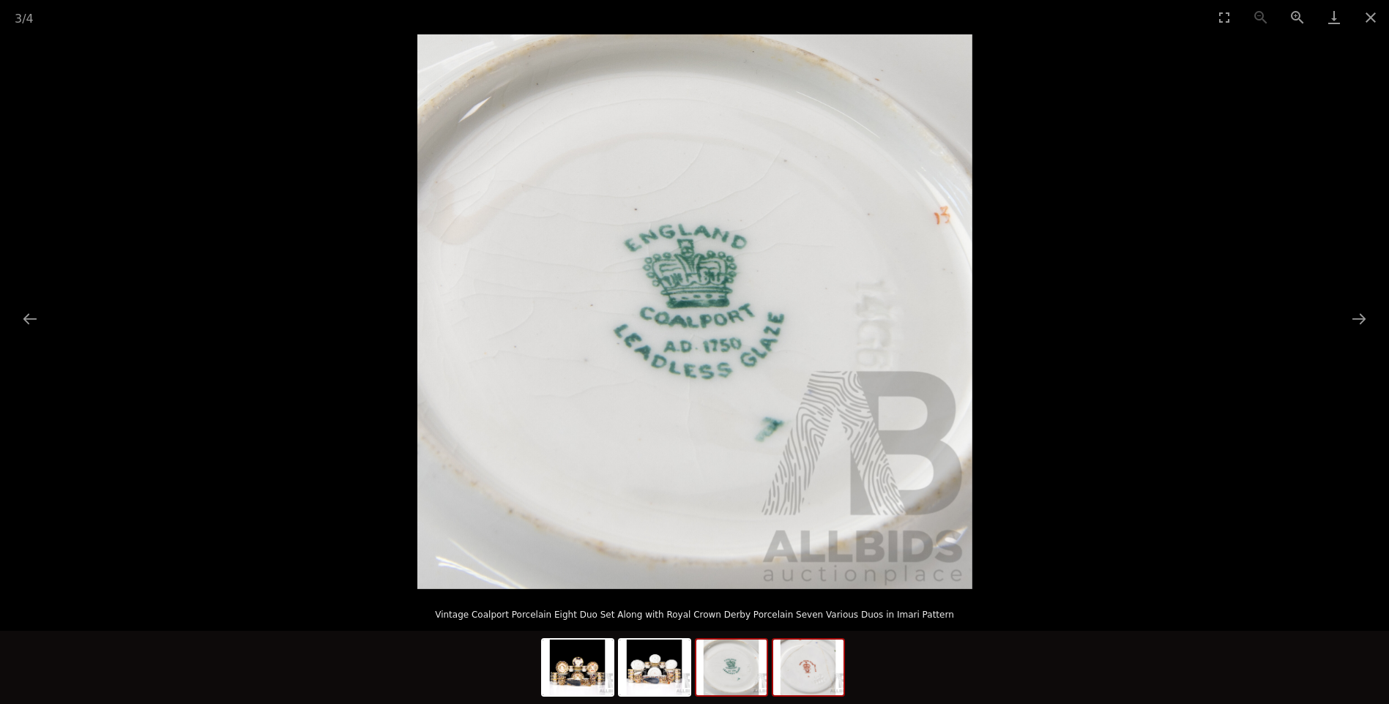
click at [813, 679] on img at bounding box center [808, 668] width 70 height 56
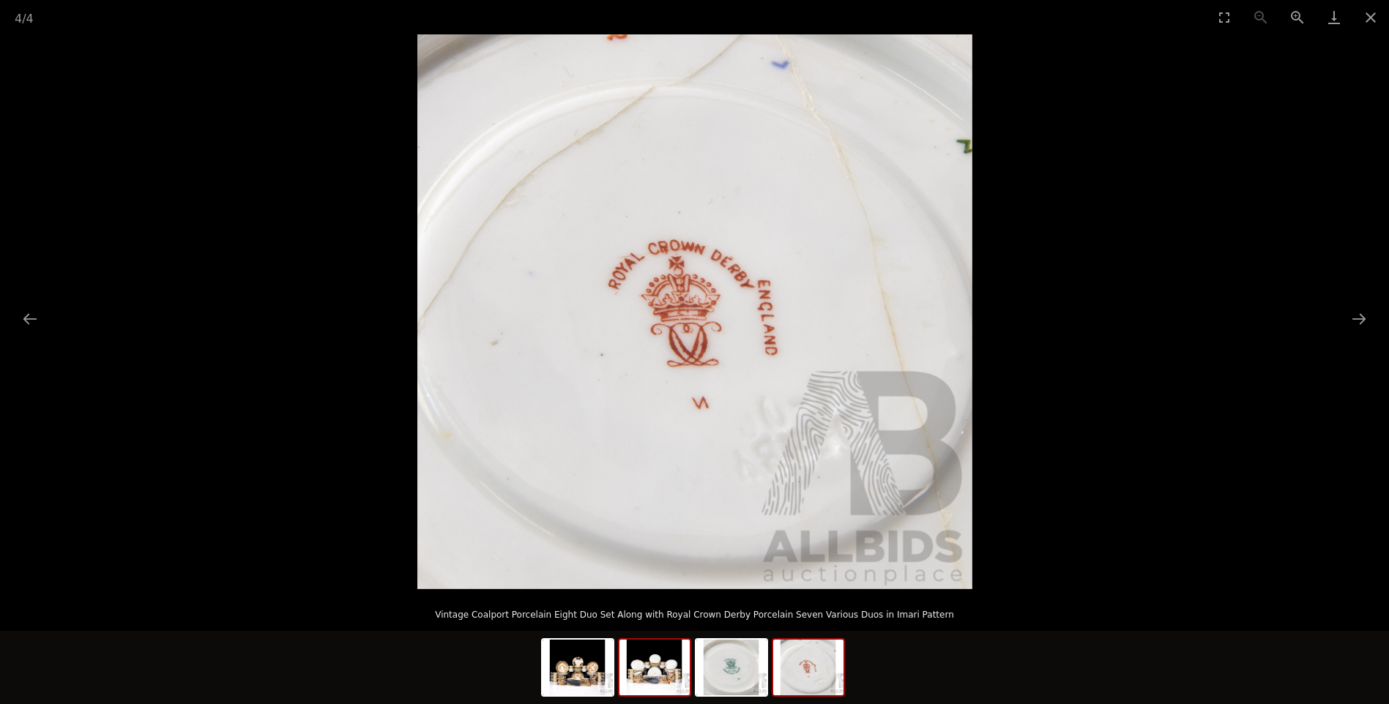
click at [650, 680] on img at bounding box center [655, 668] width 70 height 56
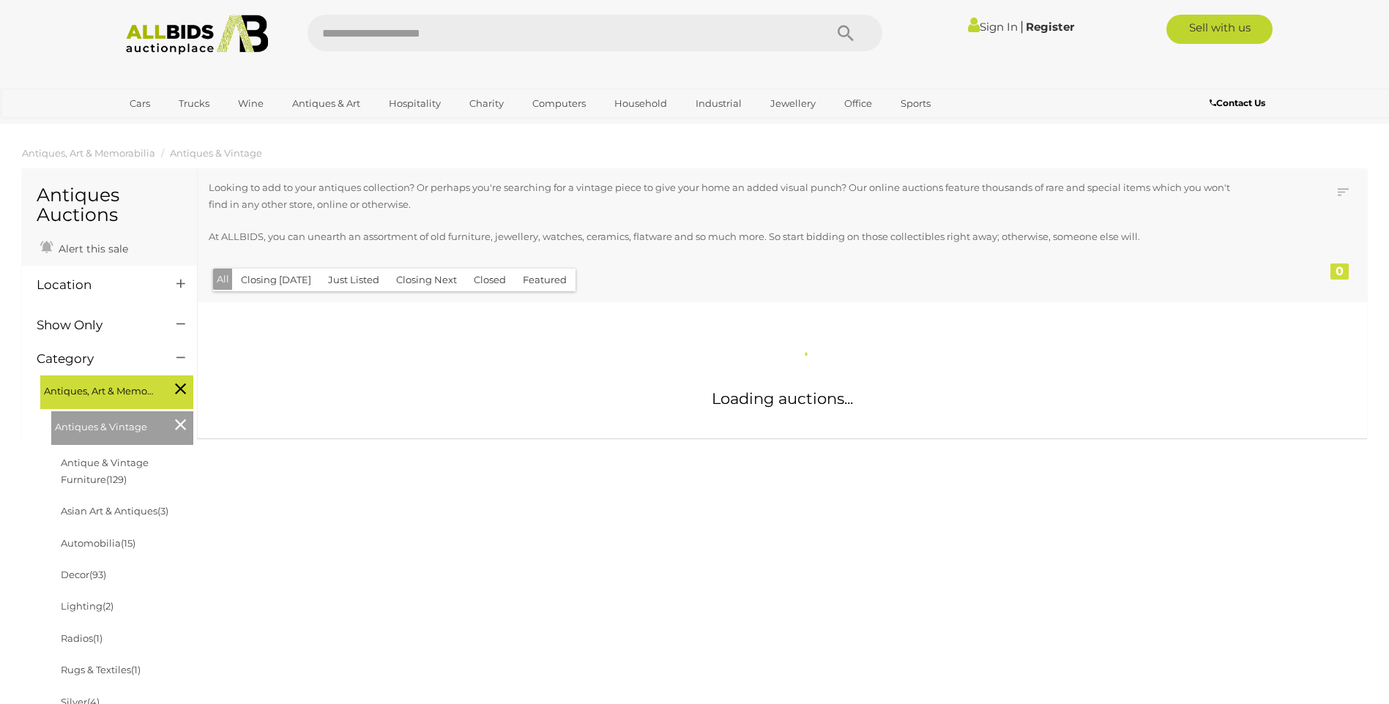
scroll to position [1330, 0]
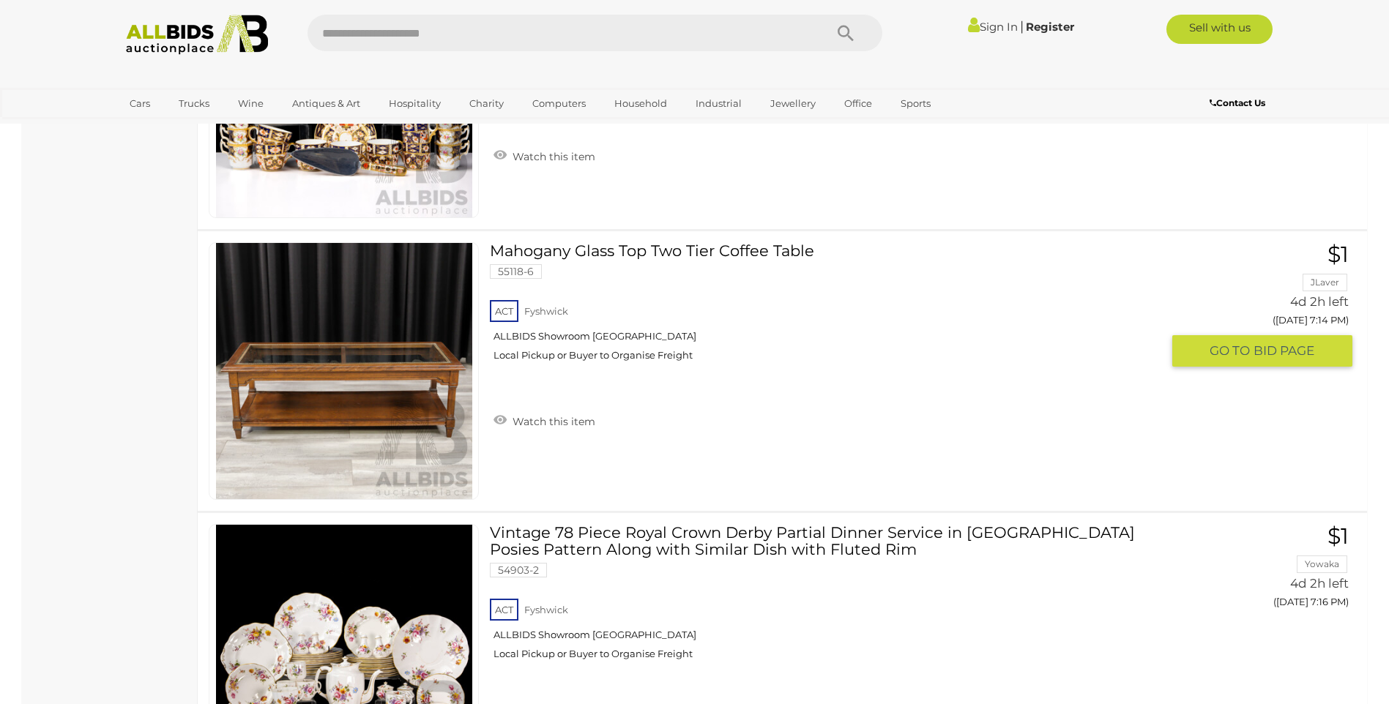
scroll to position [13354, 0]
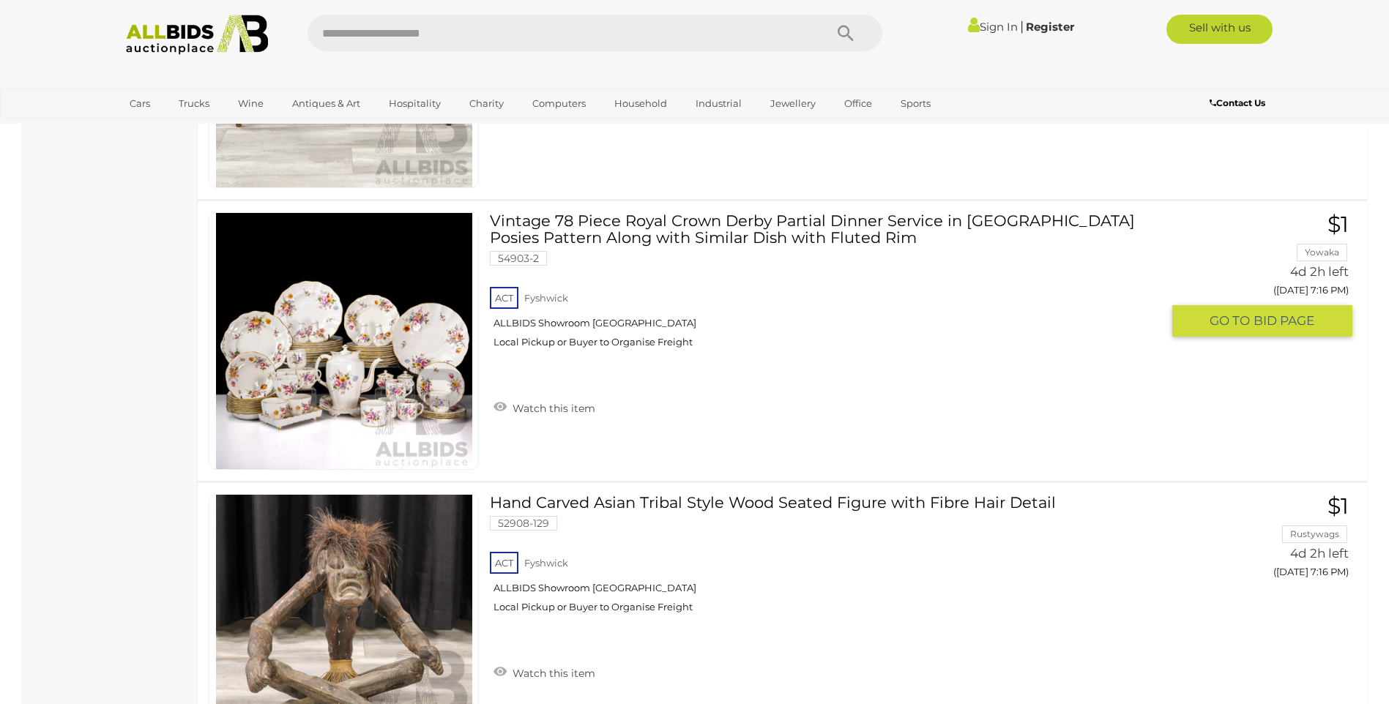
click at [373, 356] on img at bounding box center [344, 341] width 256 height 256
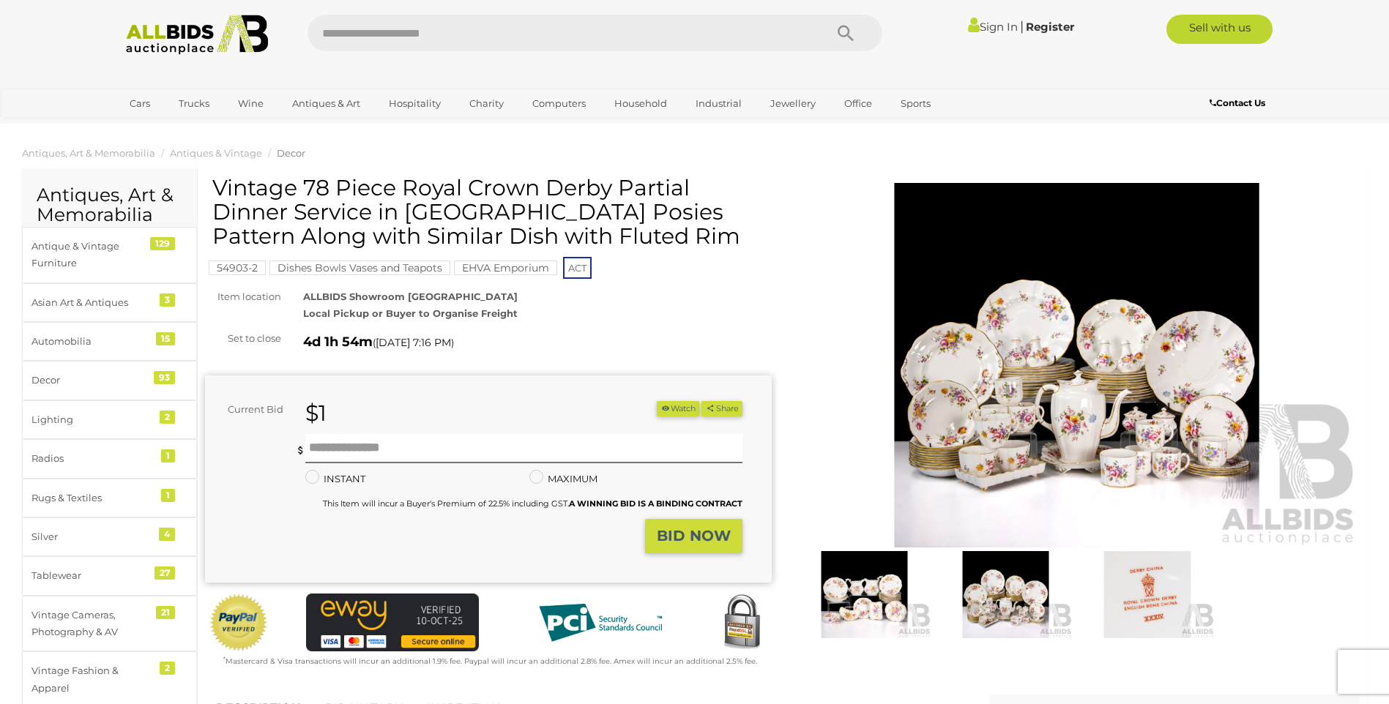
click at [869, 570] on img at bounding box center [864, 594] width 134 height 86
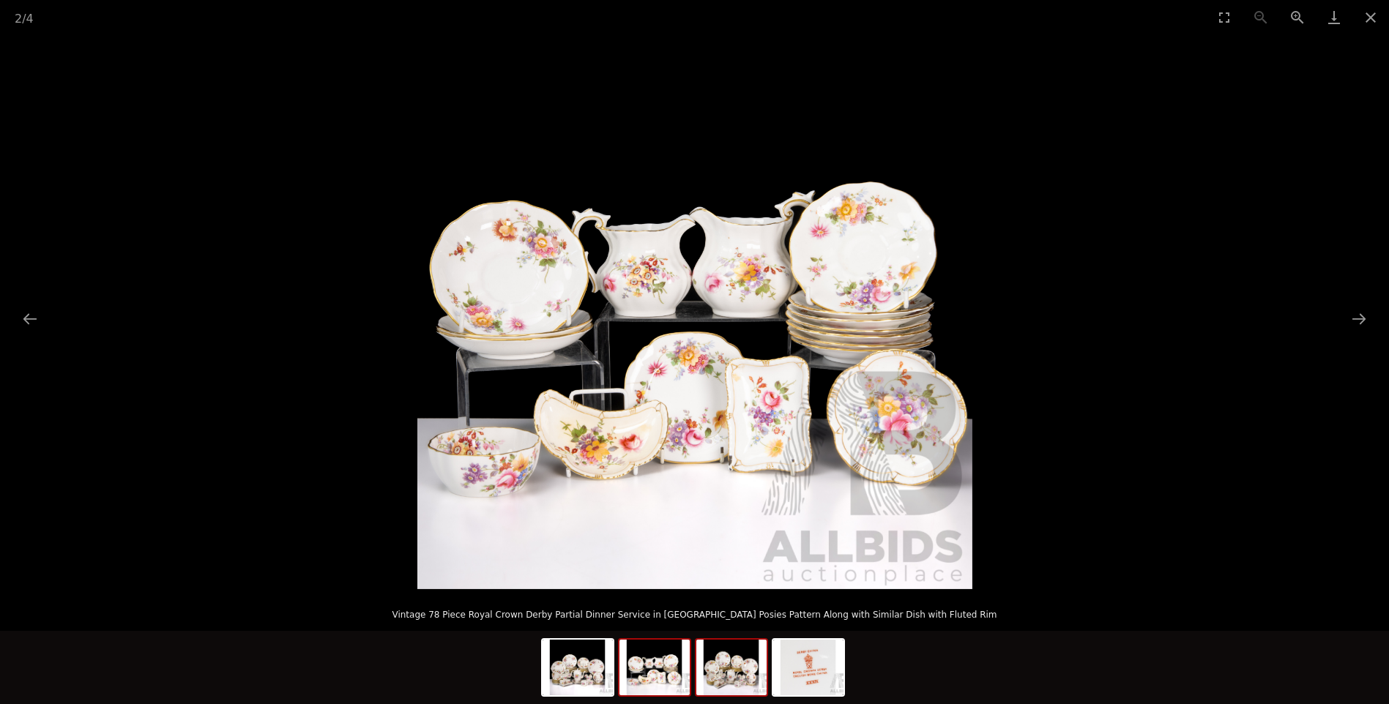
click at [736, 676] on img at bounding box center [731, 668] width 70 height 56
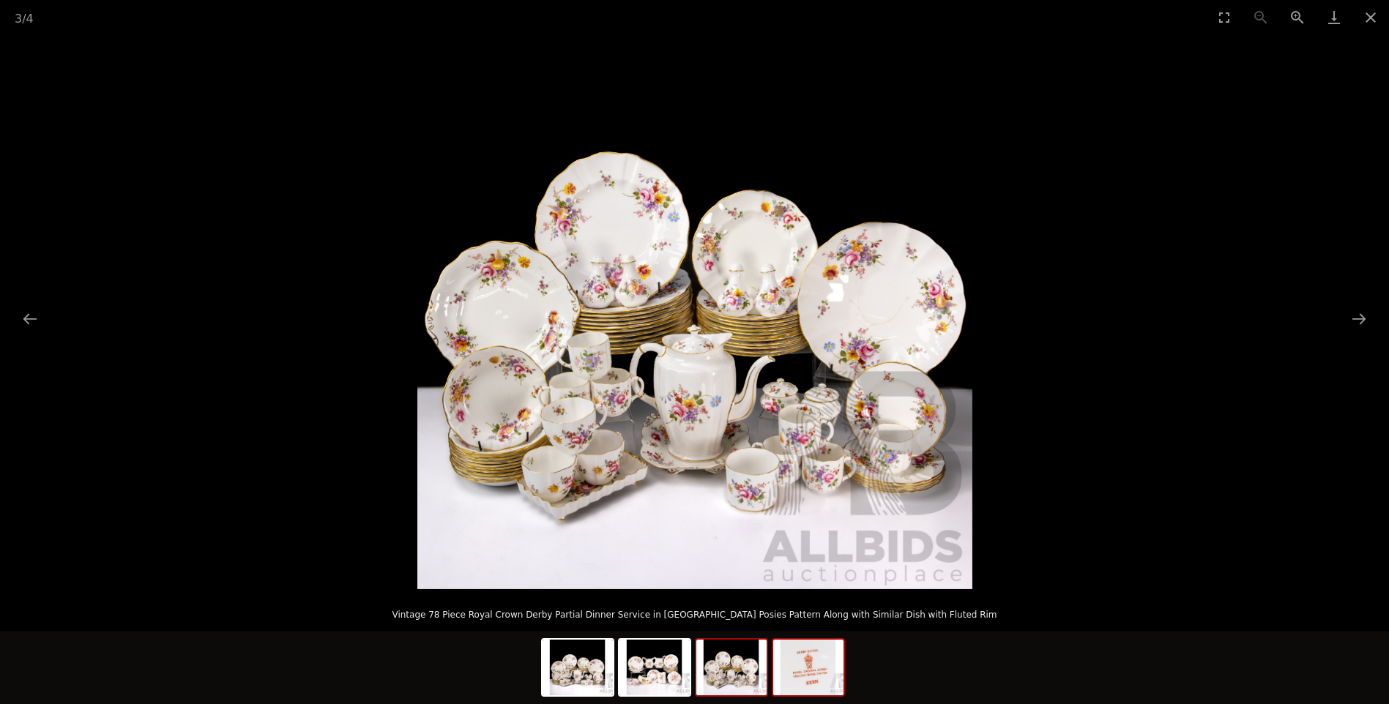
click at [830, 670] on img at bounding box center [808, 668] width 70 height 56
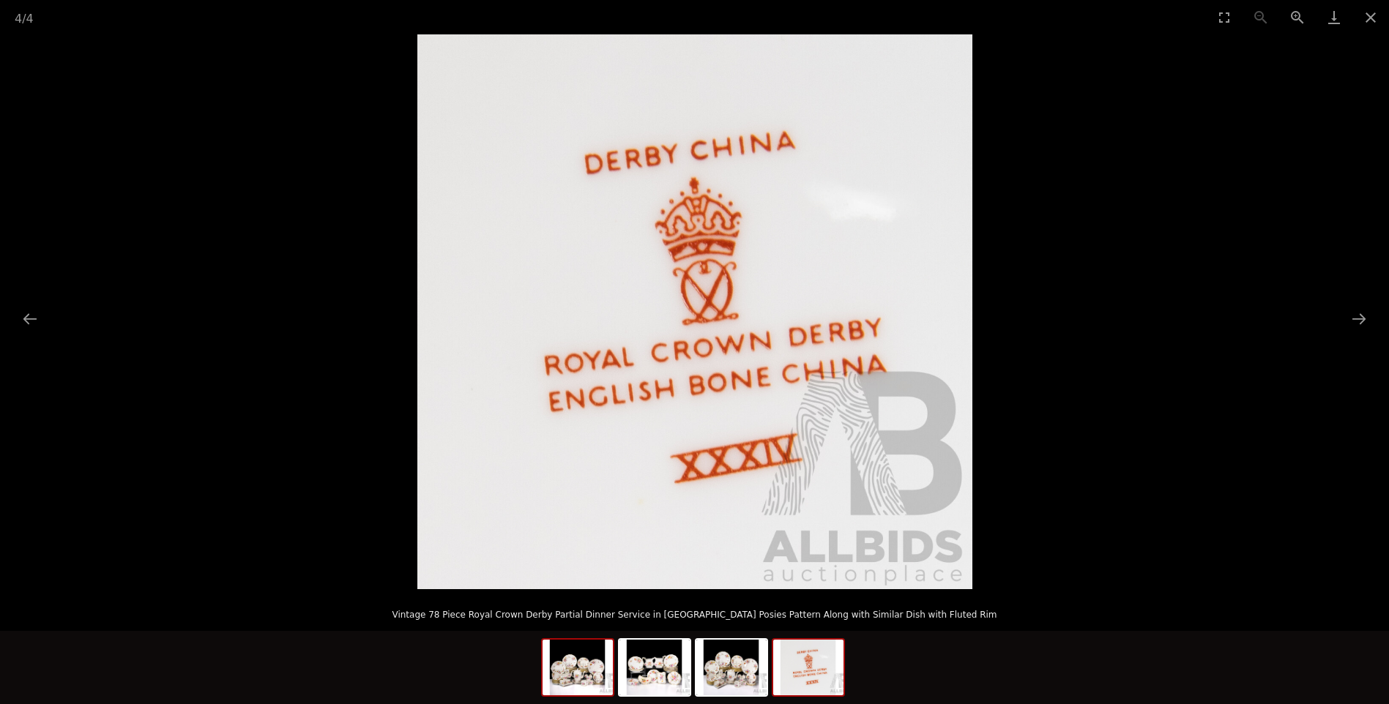
click at [573, 677] on img at bounding box center [578, 668] width 70 height 56
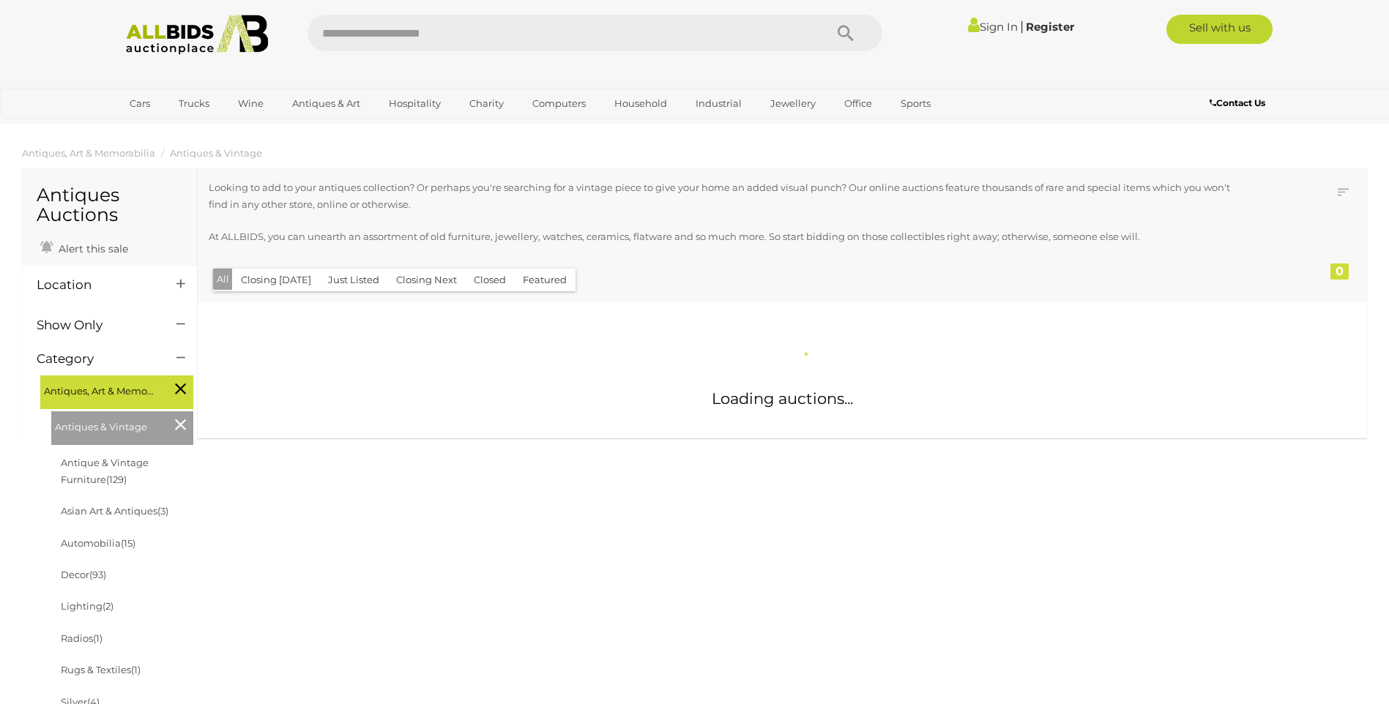
scroll to position [1330, 0]
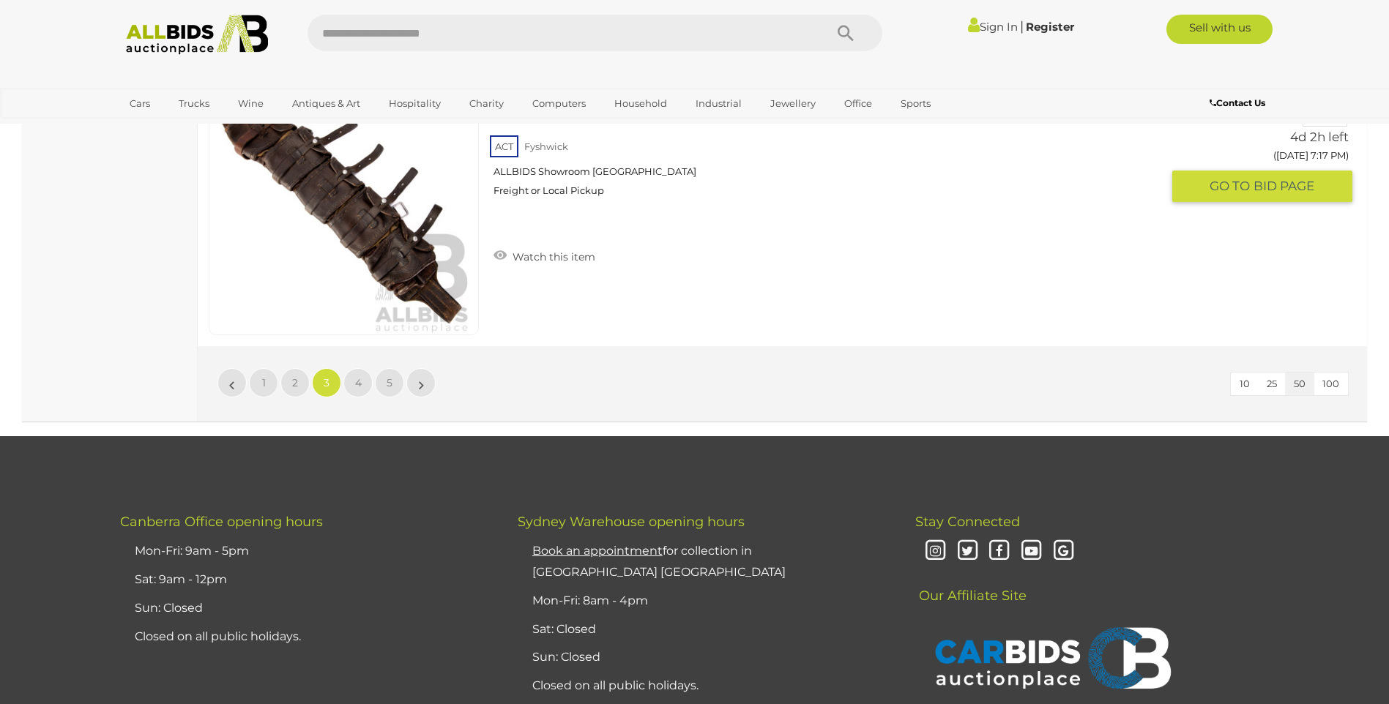
scroll to position [14138, 0]
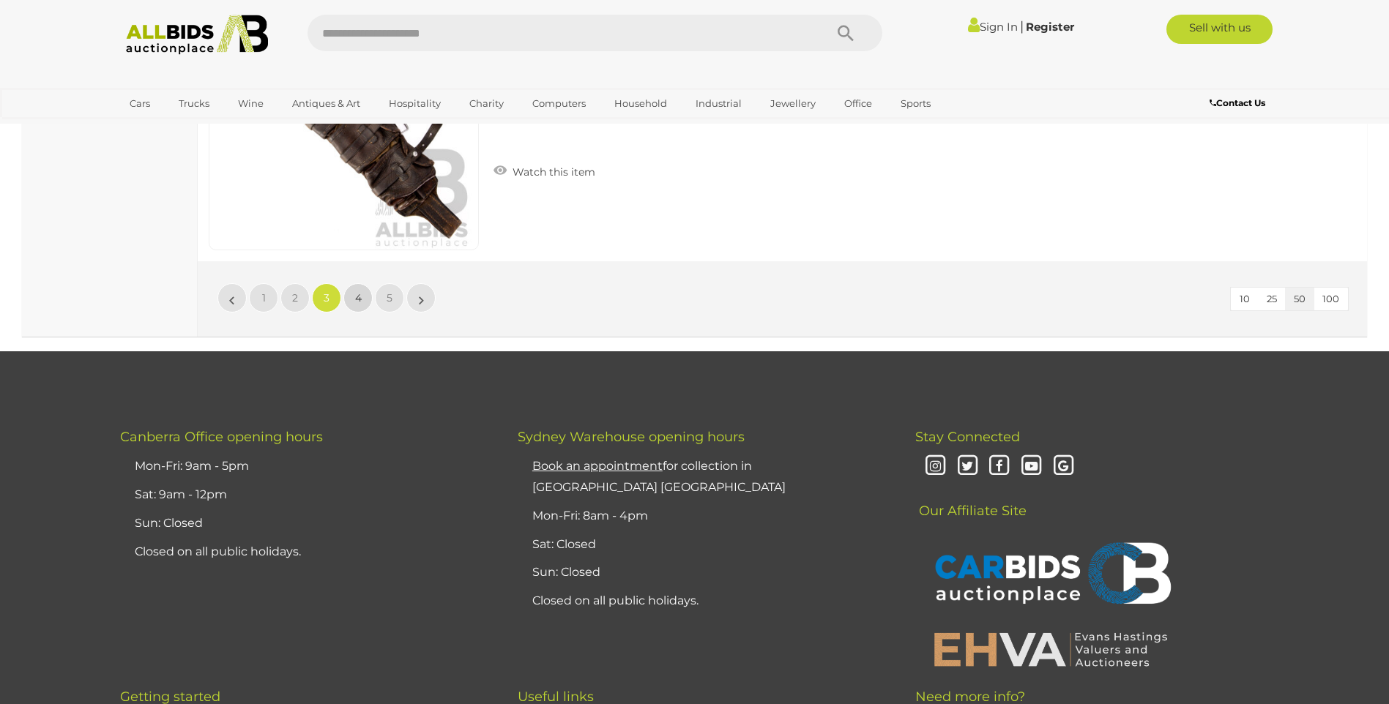
click at [360, 292] on span "4" at bounding box center [358, 297] width 7 height 13
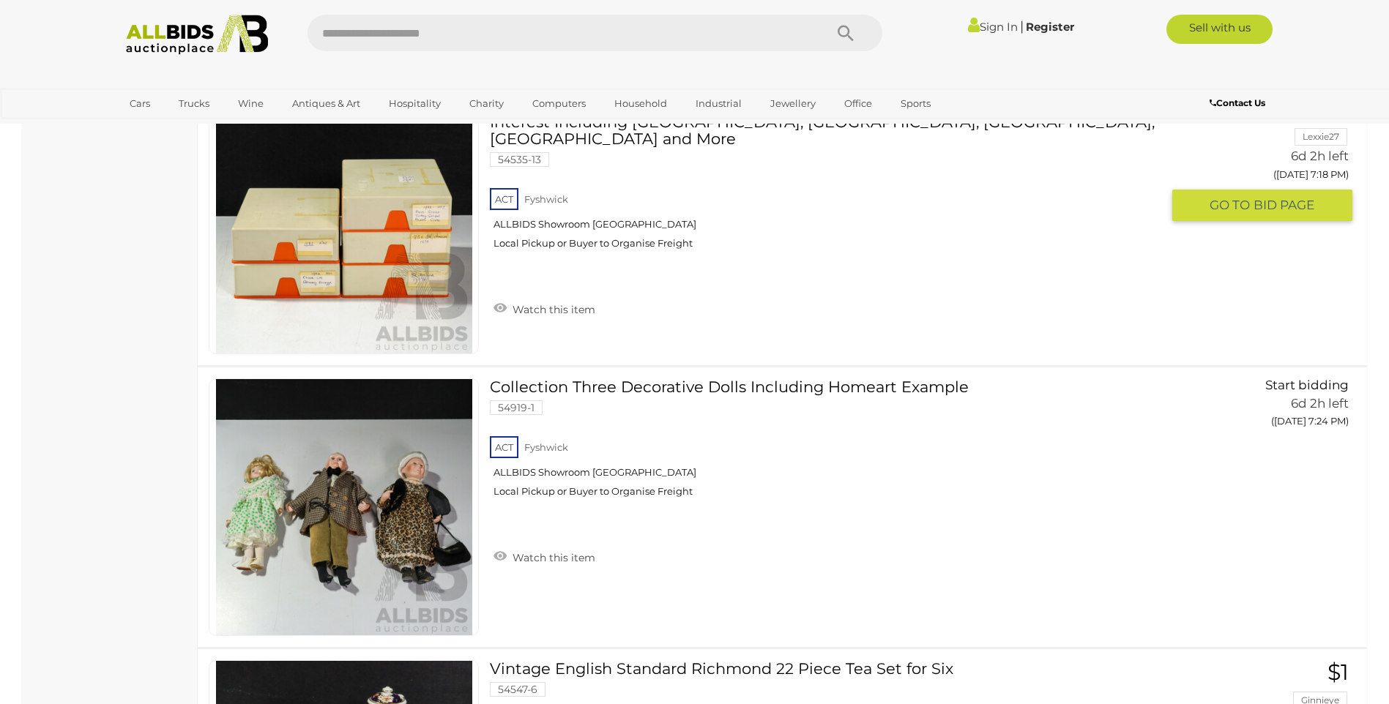
scroll to position [12083, 0]
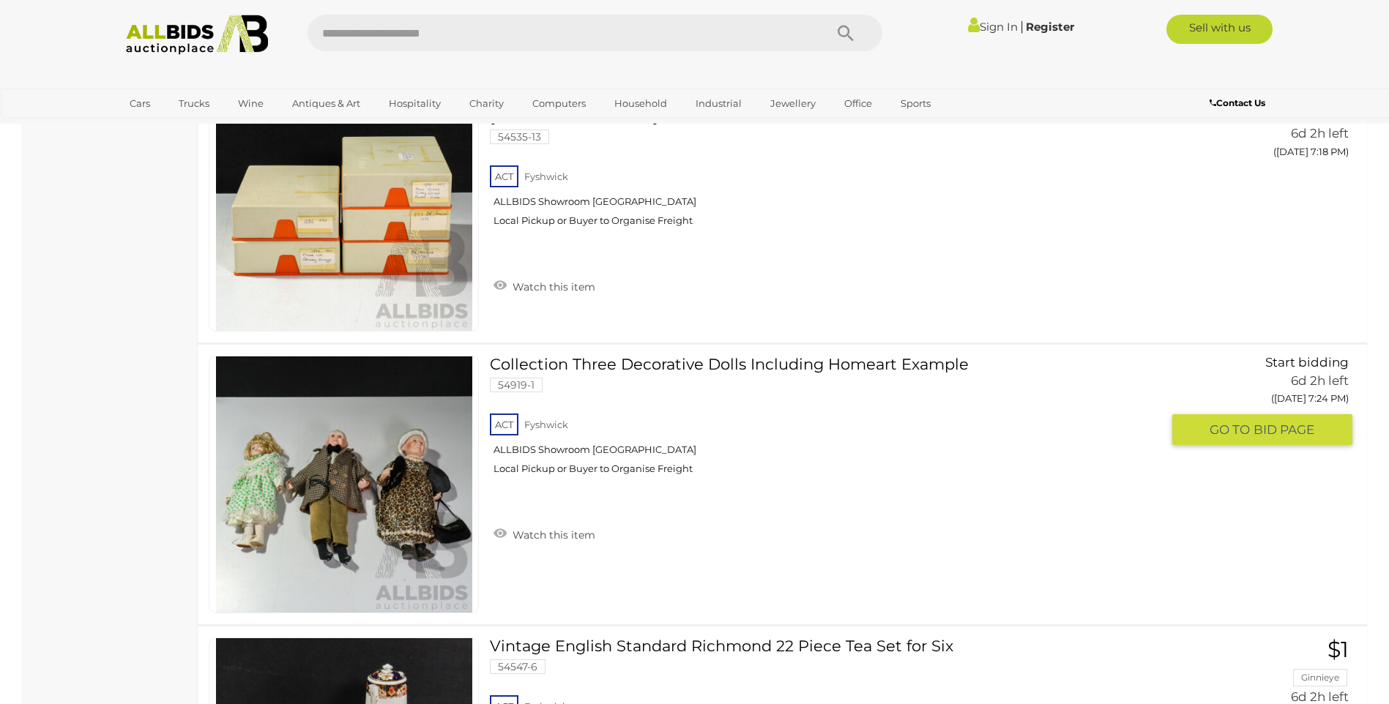
click at [298, 505] on img at bounding box center [344, 485] width 256 height 256
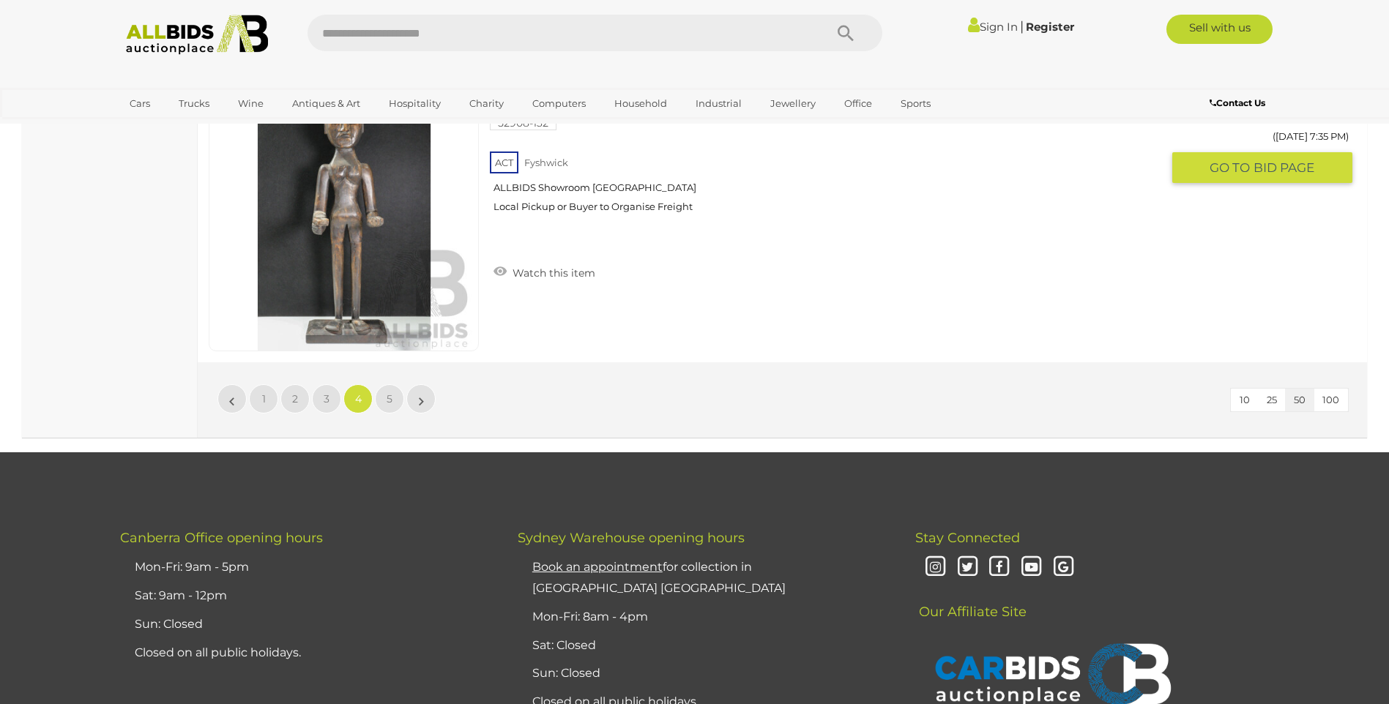
scroll to position [14060, 0]
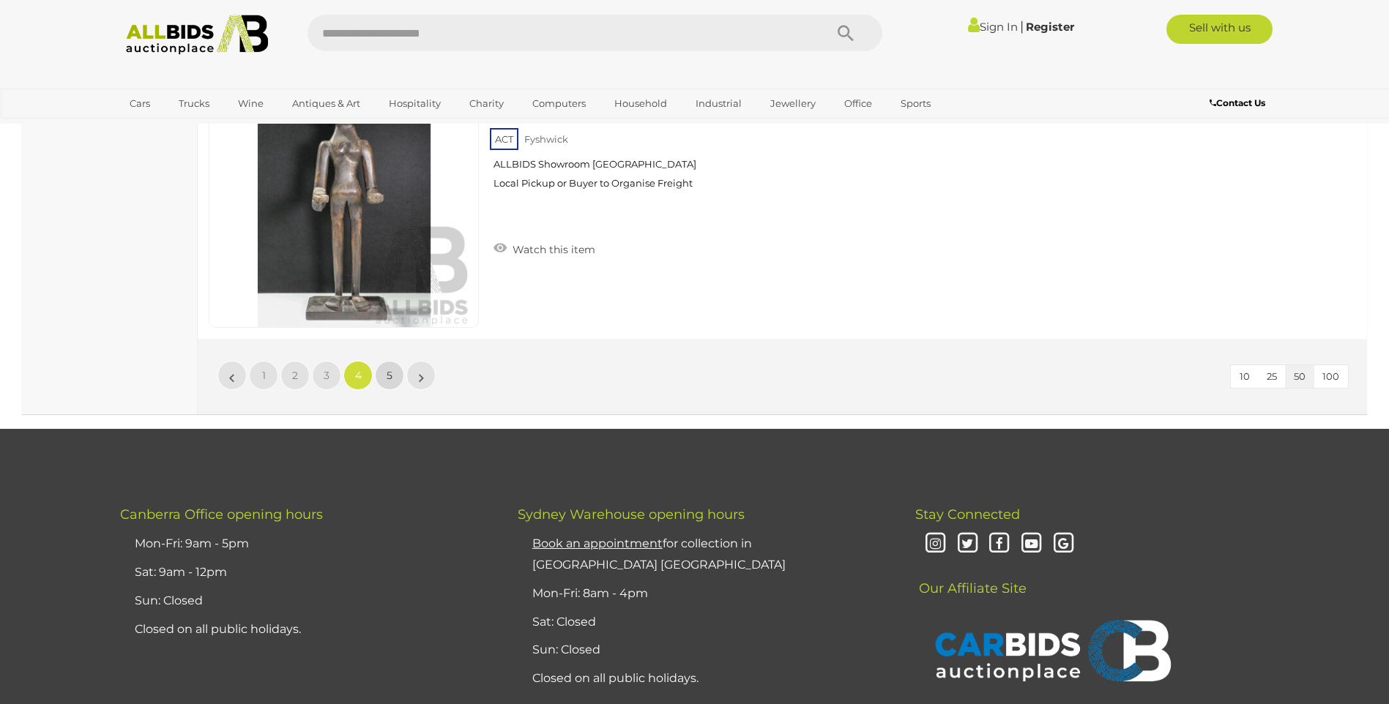
click at [387, 376] on span "5" at bounding box center [390, 375] width 6 height 13
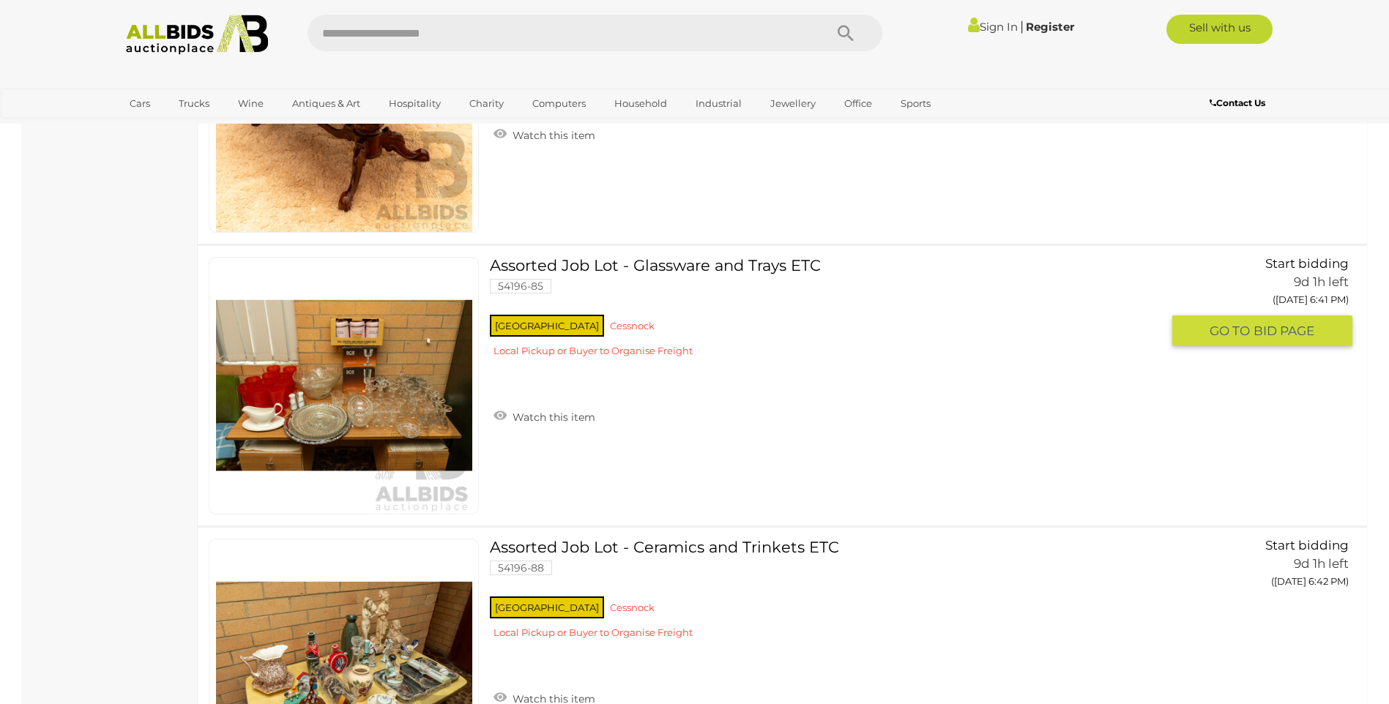
scroll to position [4184, 0]
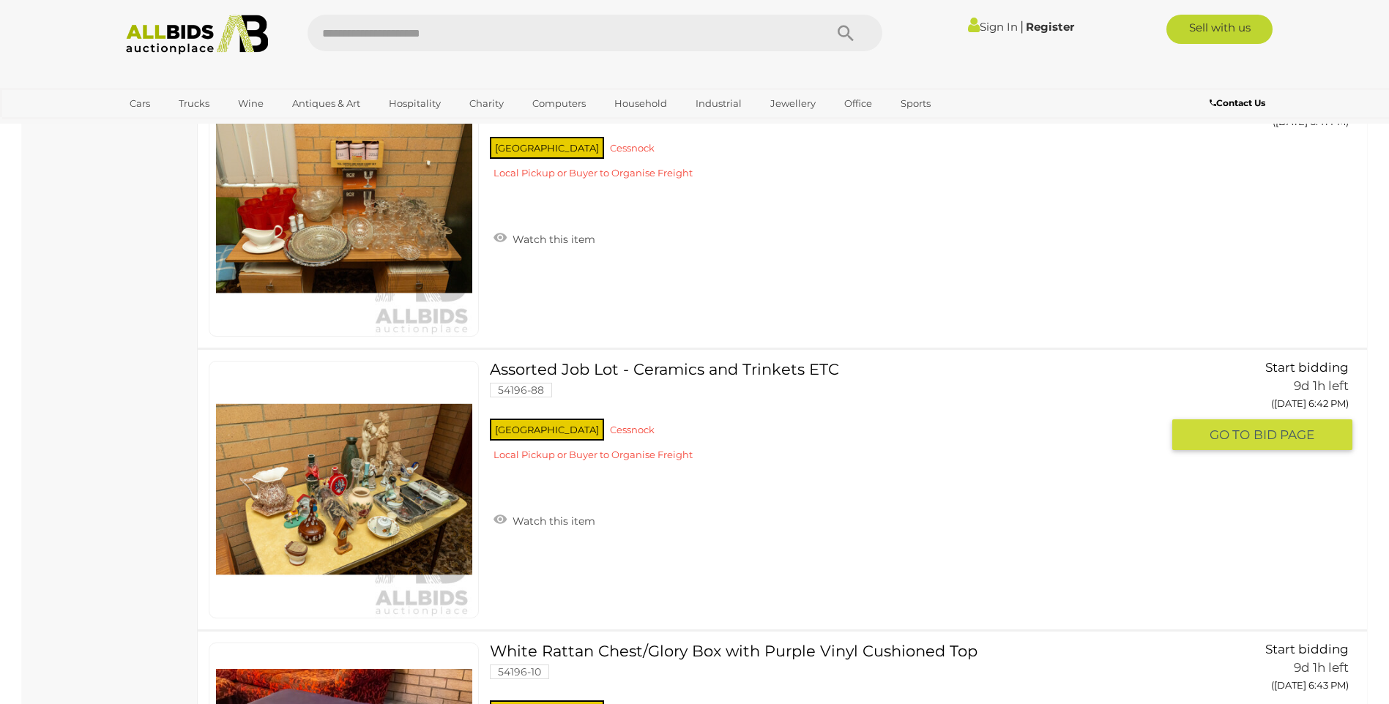
click at [365, 464] on link at bounding box center [344, 490] width 270 height 258
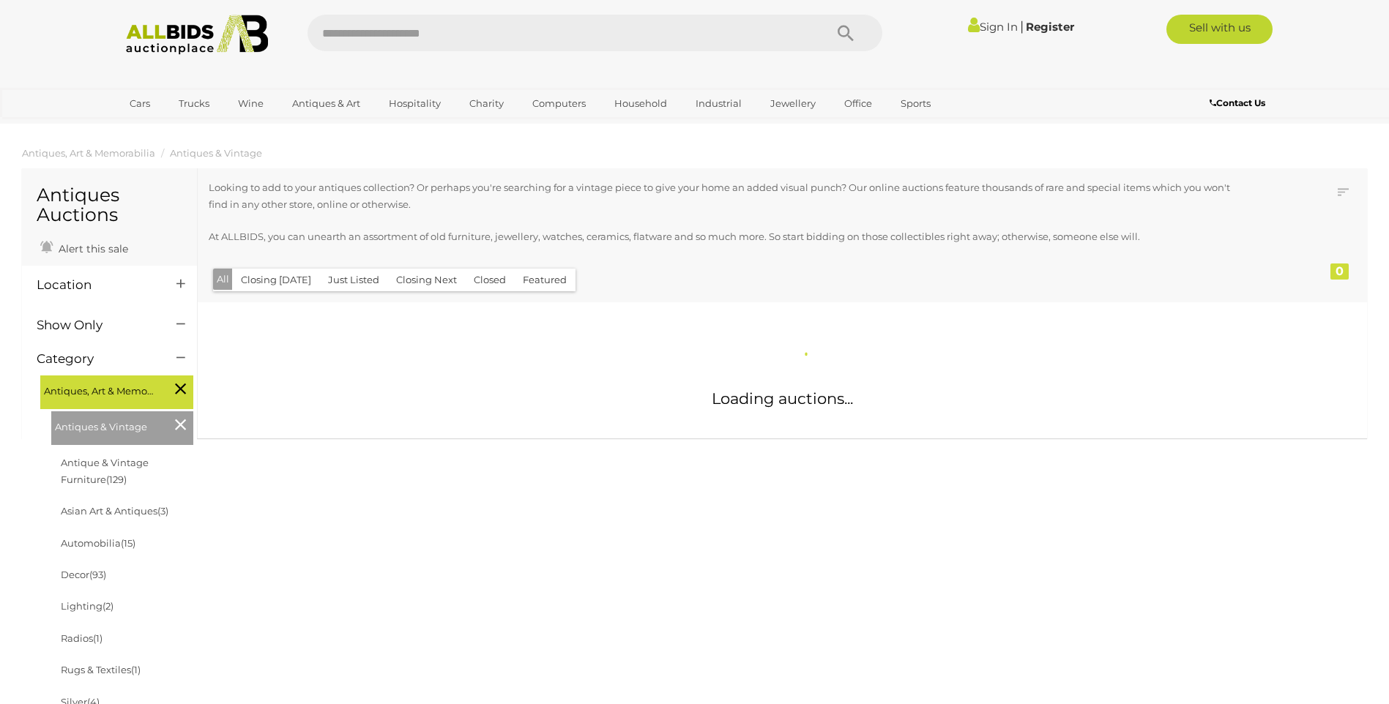
scroll to position [1330, 0]
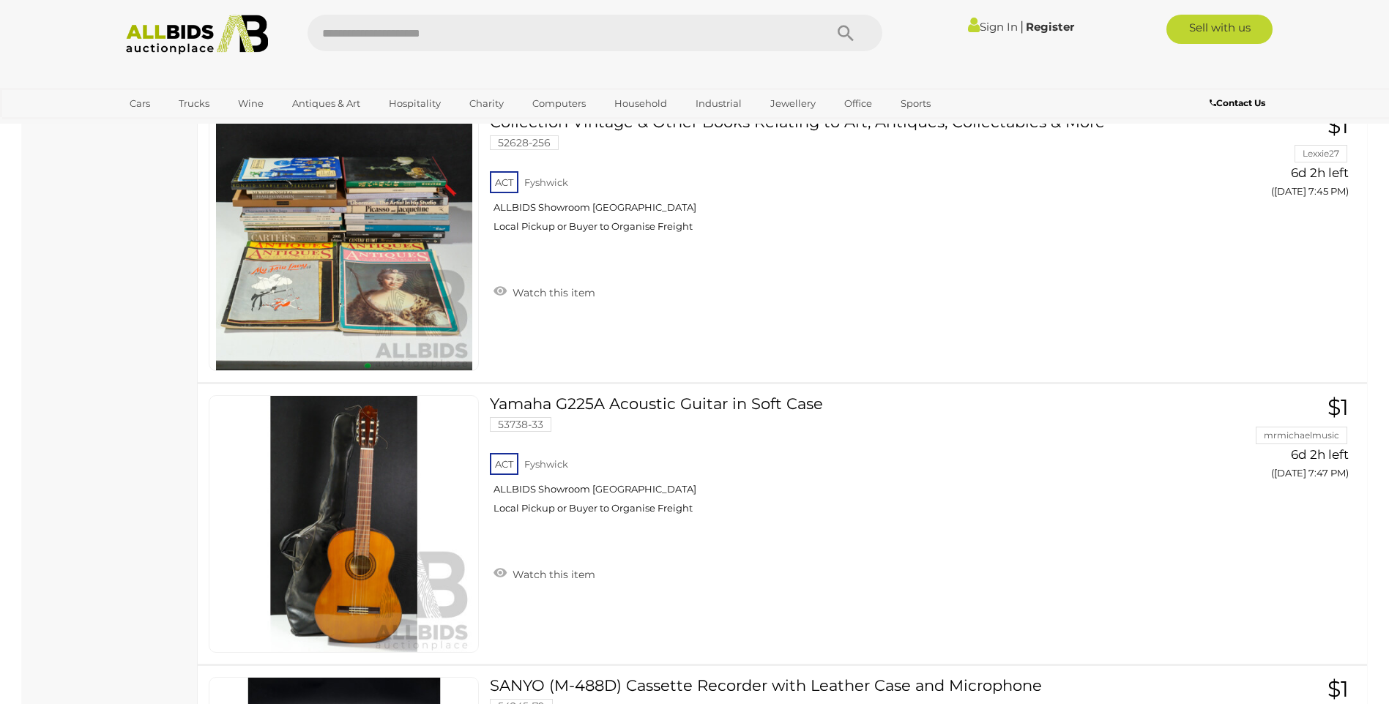
scroll to position [4457, 0]
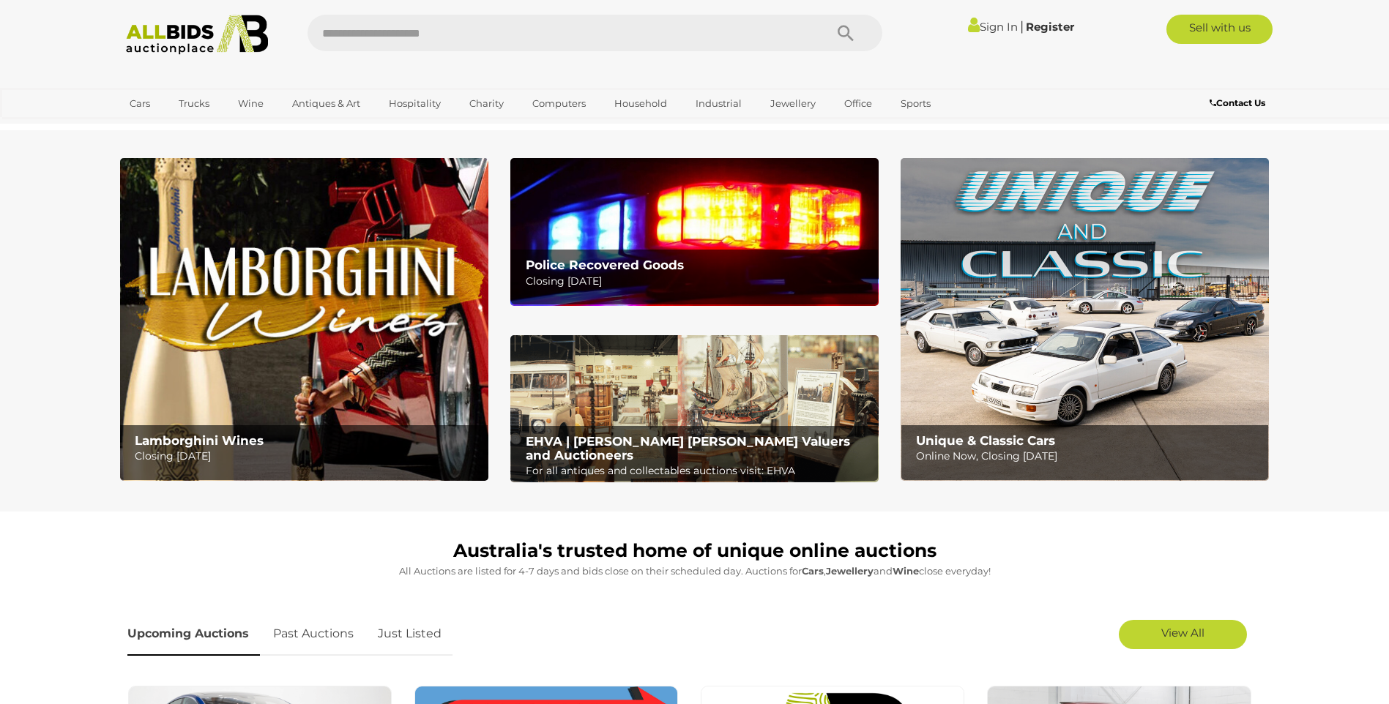
scroll to position [439, 0]
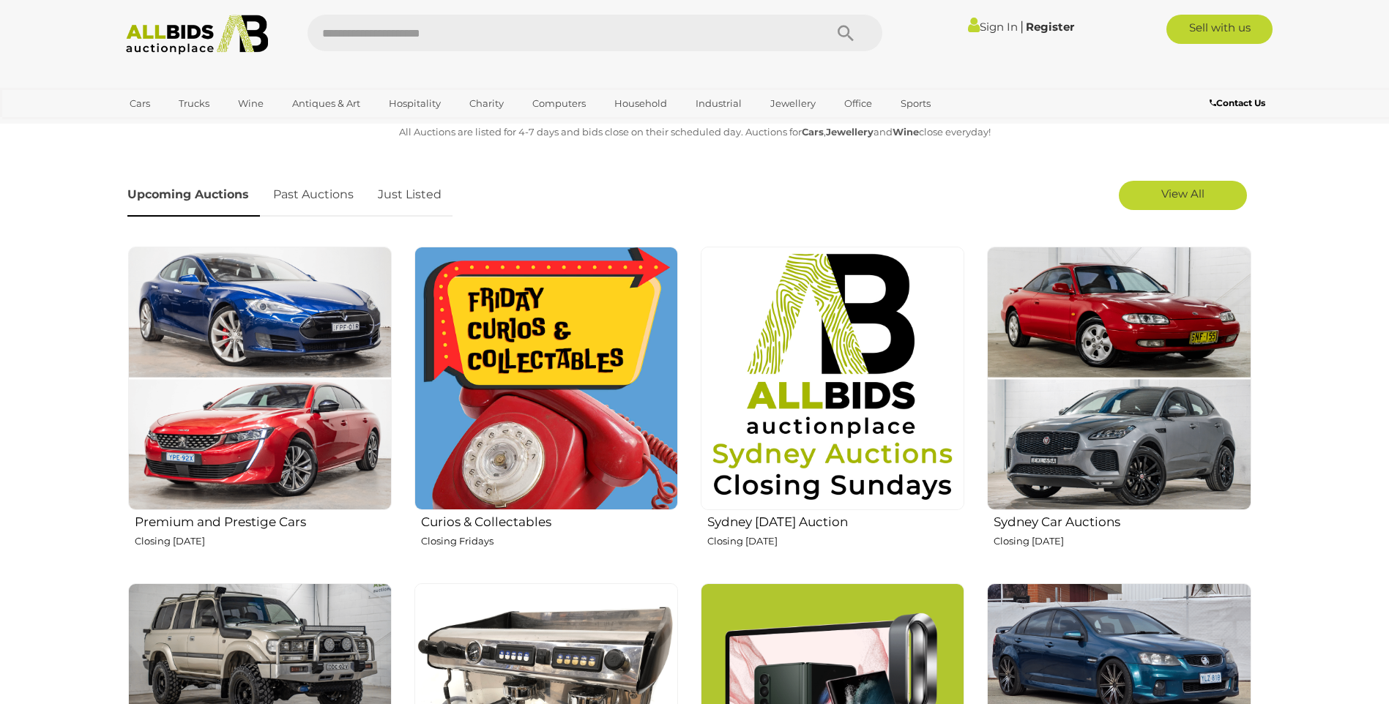
scroll to position [3808, 0]
